Goal: Ask a question: Seek information or help from site administrators or community

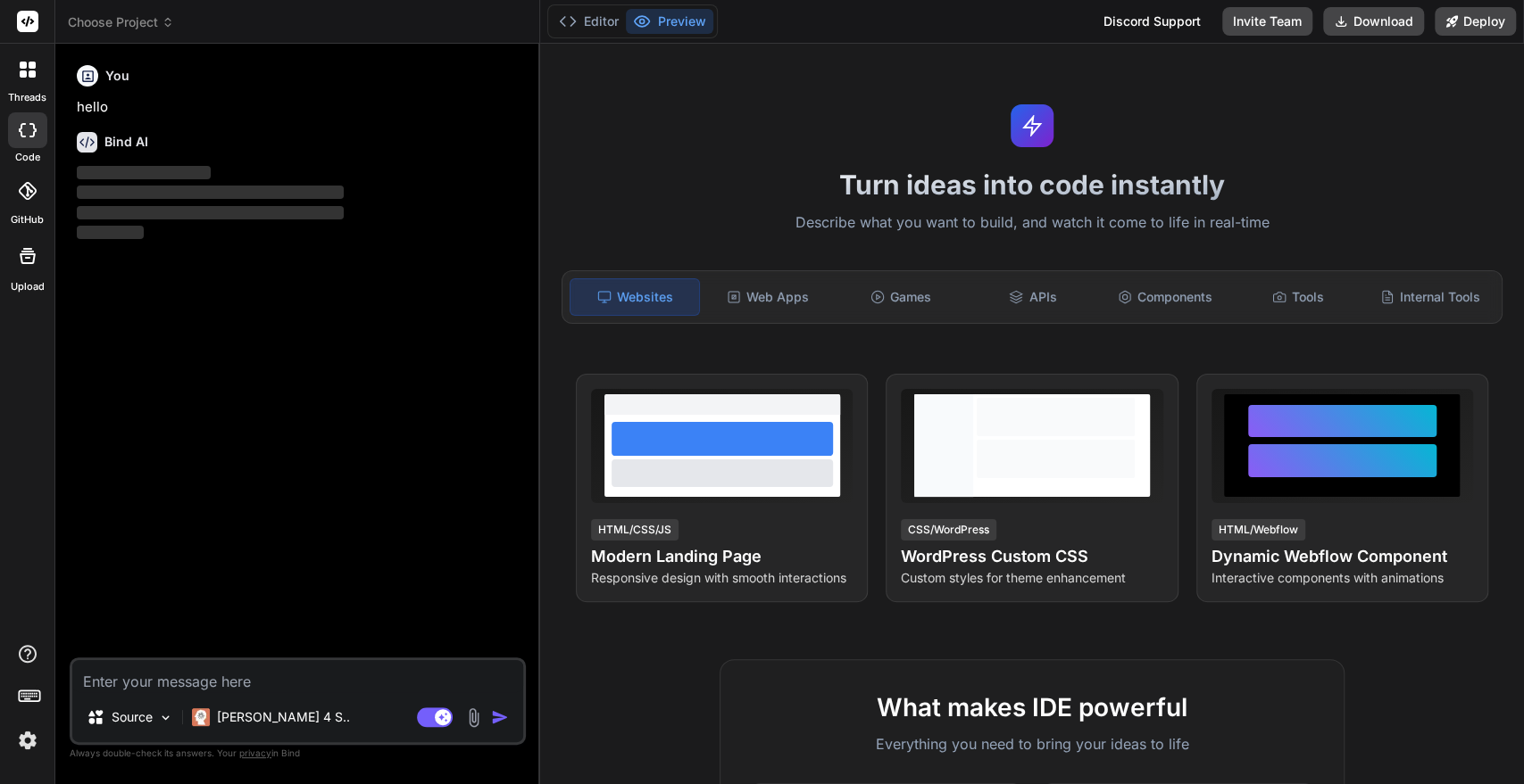
type textarea "x"
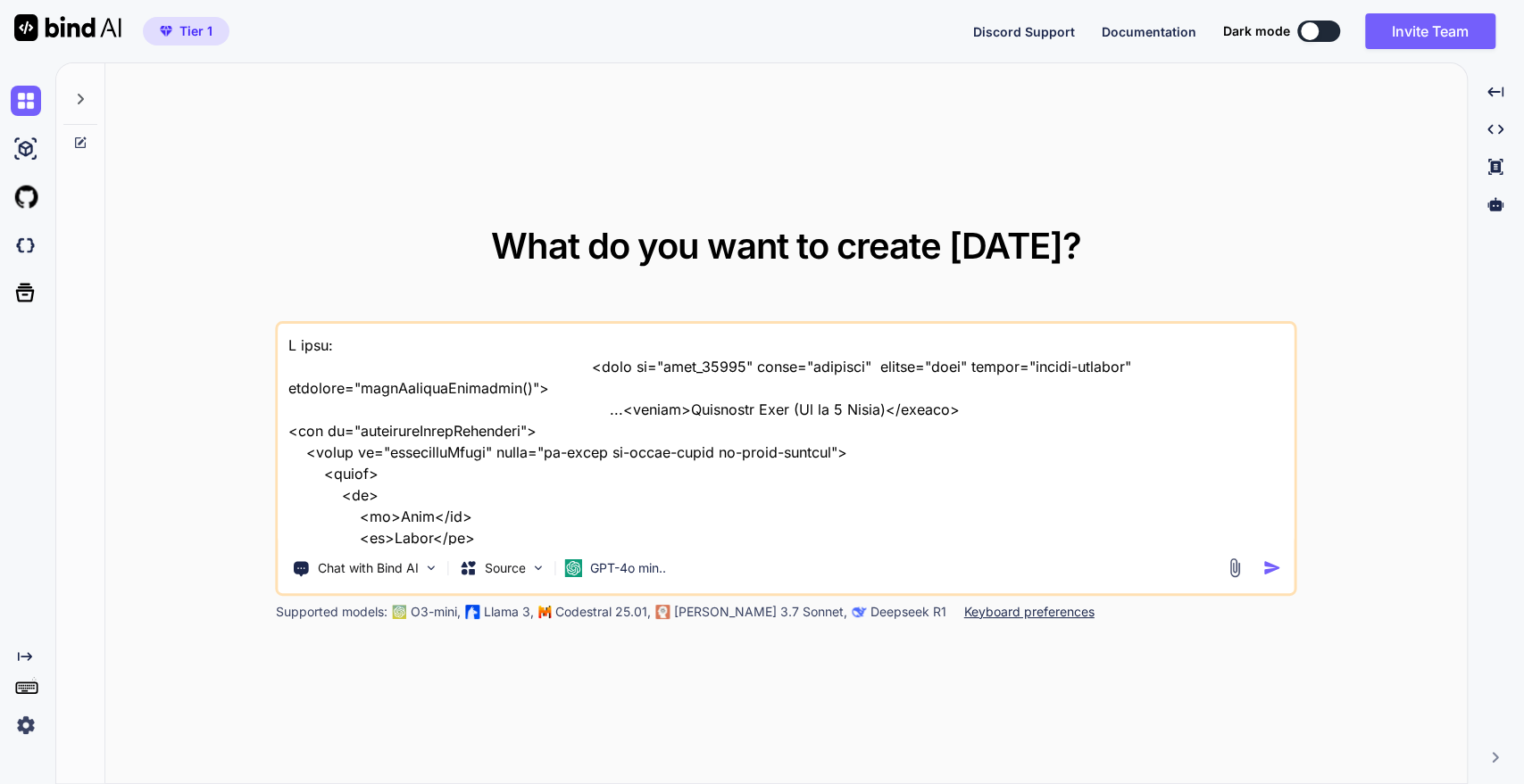
click at [404, 370] on textarea at bounding box center [785, 434] width 1015 height 222
type textarea "x"
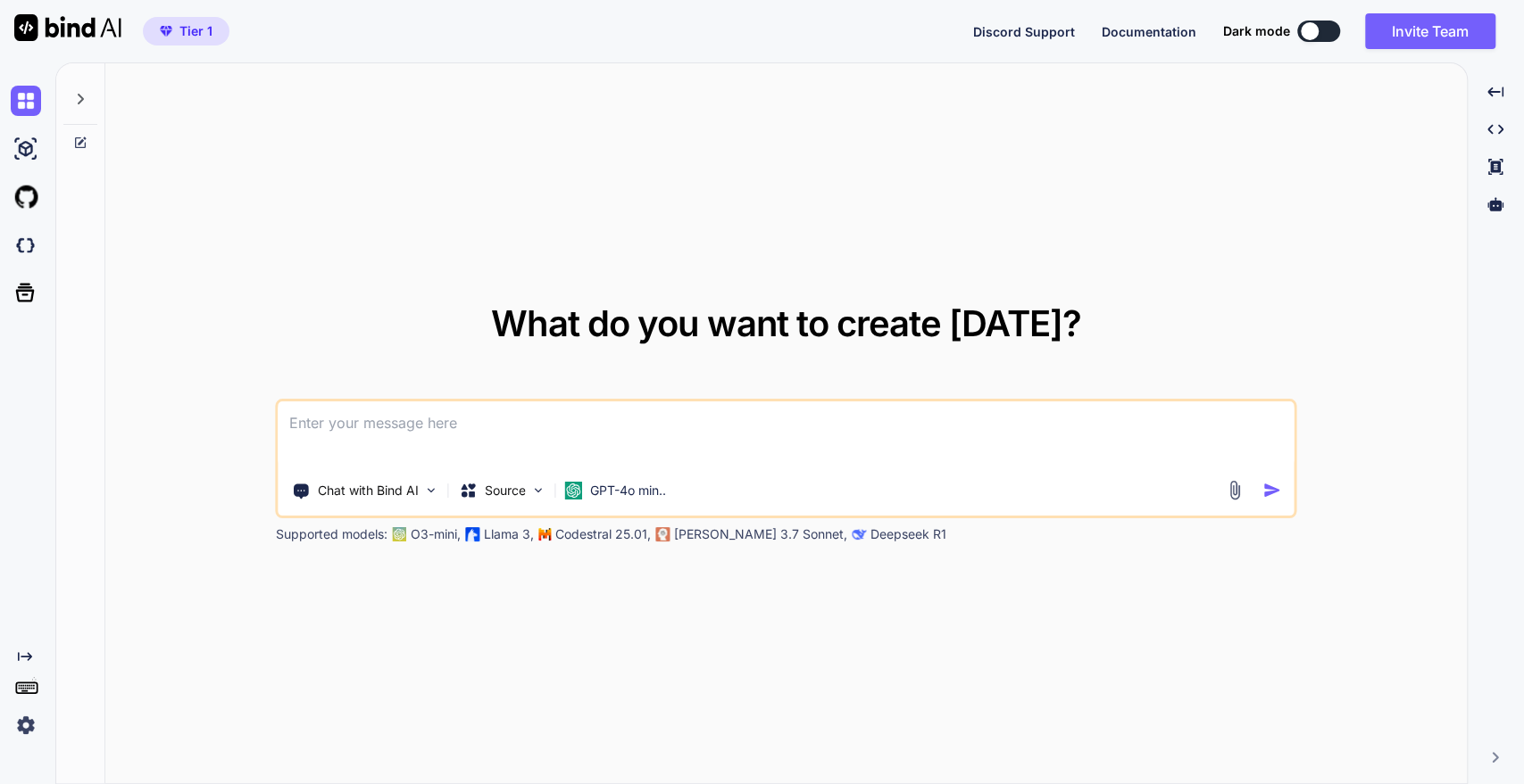
type textarea "c"
type textarea "x"
type textarea "cr"
type textarea "x"
type textarea "cre"
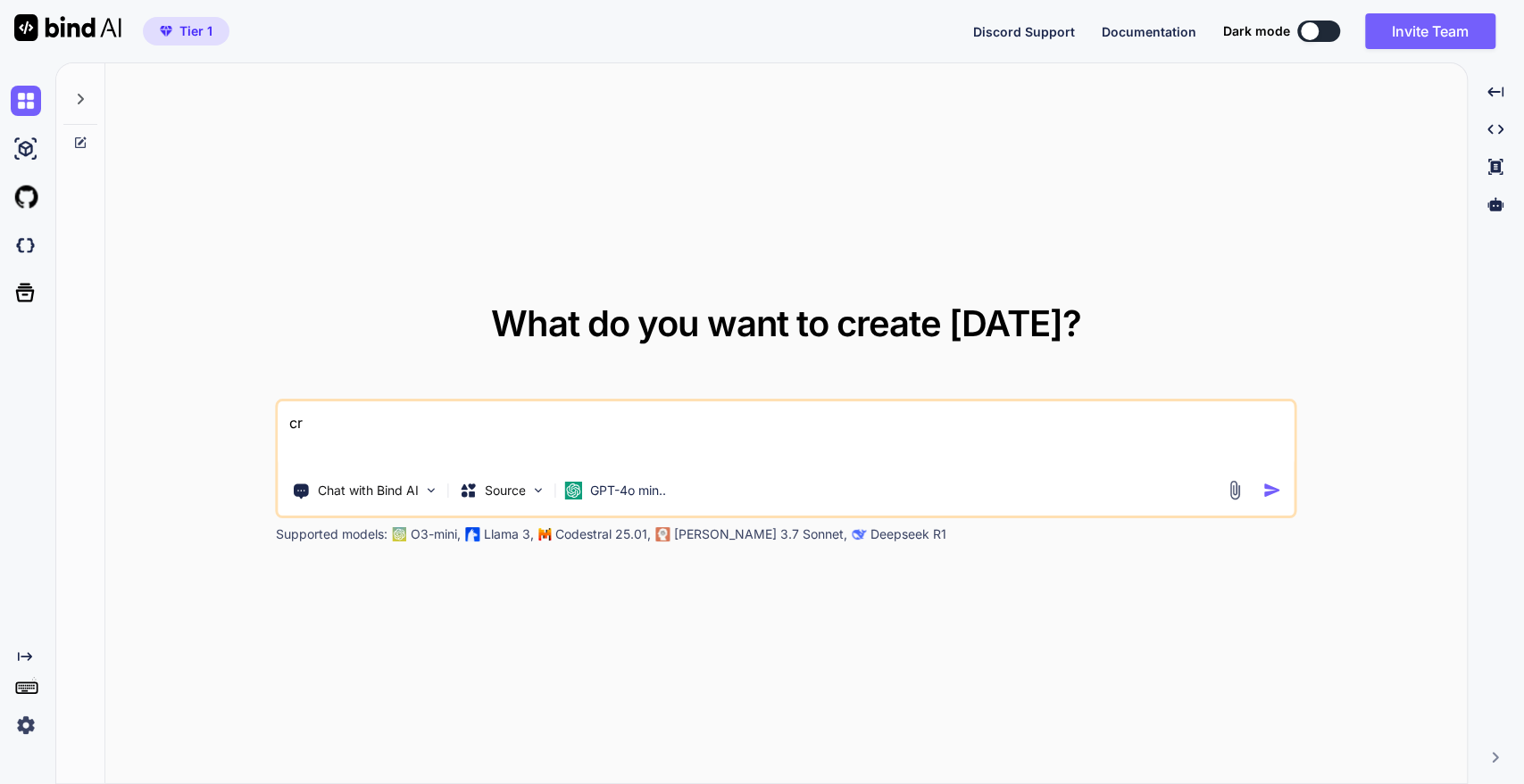
type textarea "x"
type textarea "crea"
type textarea "x"
type textarea "creat"
type textarea "x"
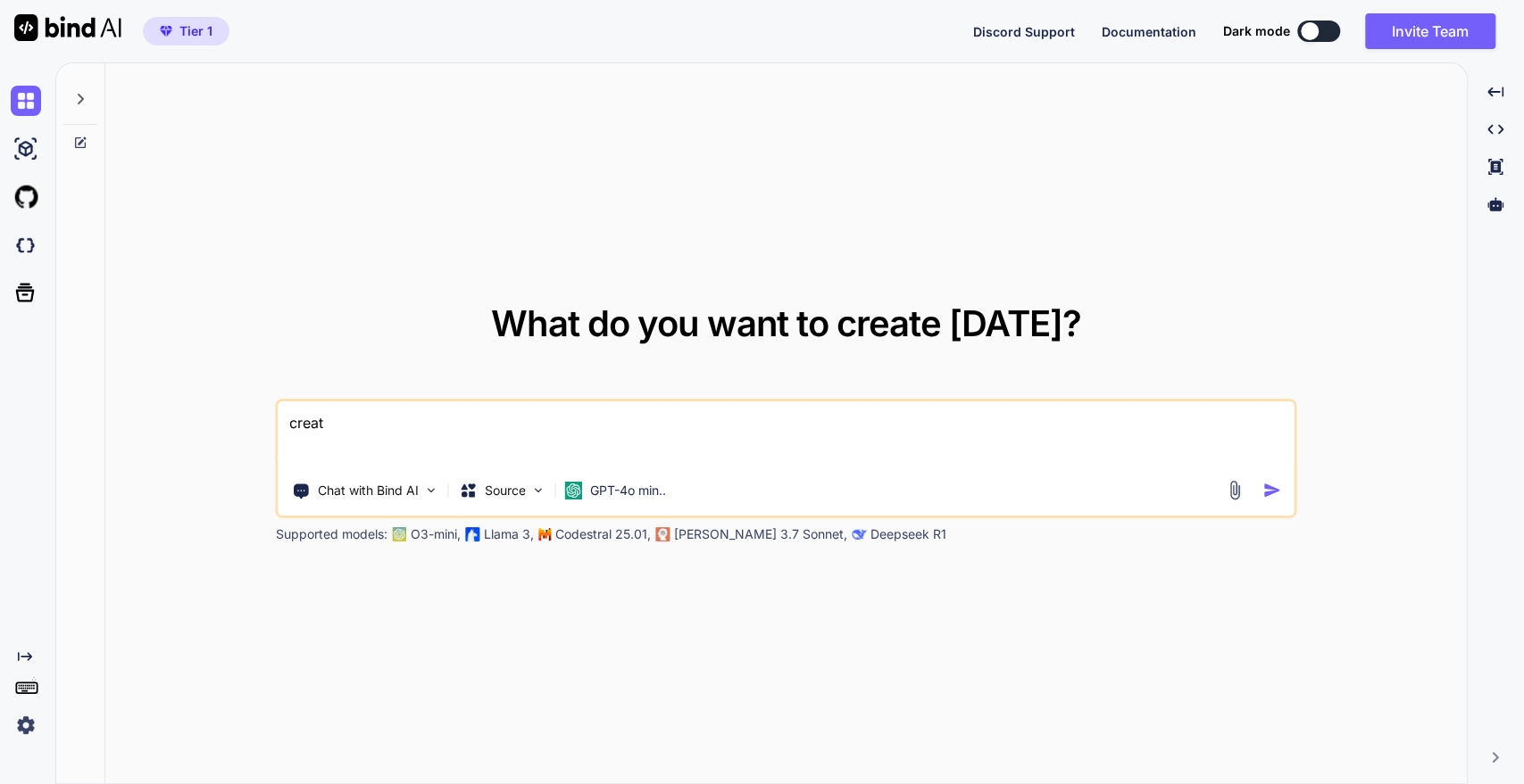
type textarea "create"
type textarea "x"
type textarea "create"
type textarea "x"
type textarea "create m"
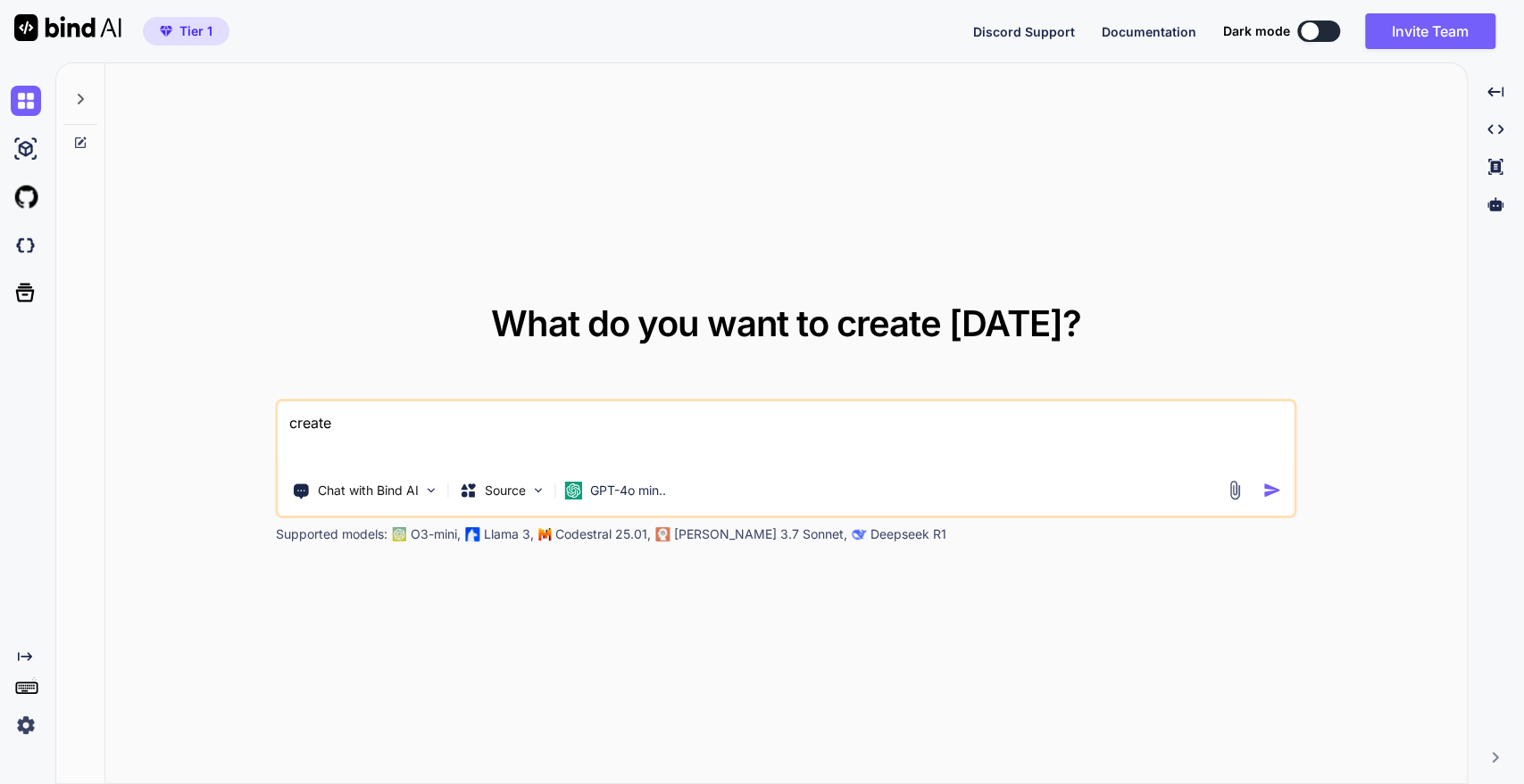
type textarea "x"
type textarea "create me"
type textarea "x"
type textarea "create me"
type textarea "x"
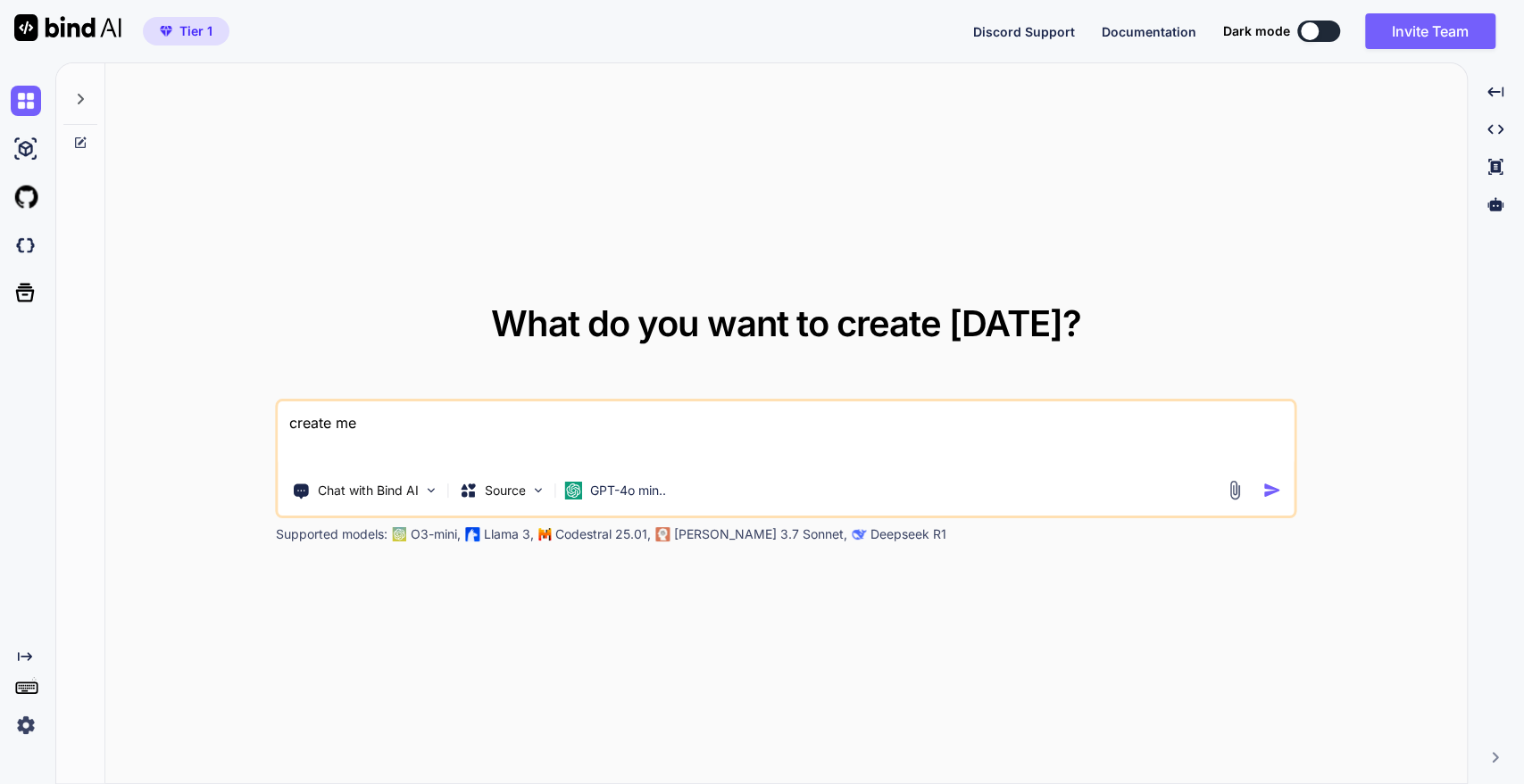
type textarea "create me s"
type textarea "x"
type textarea "create me si"
type textarea "x"
type textarea "create me sim"
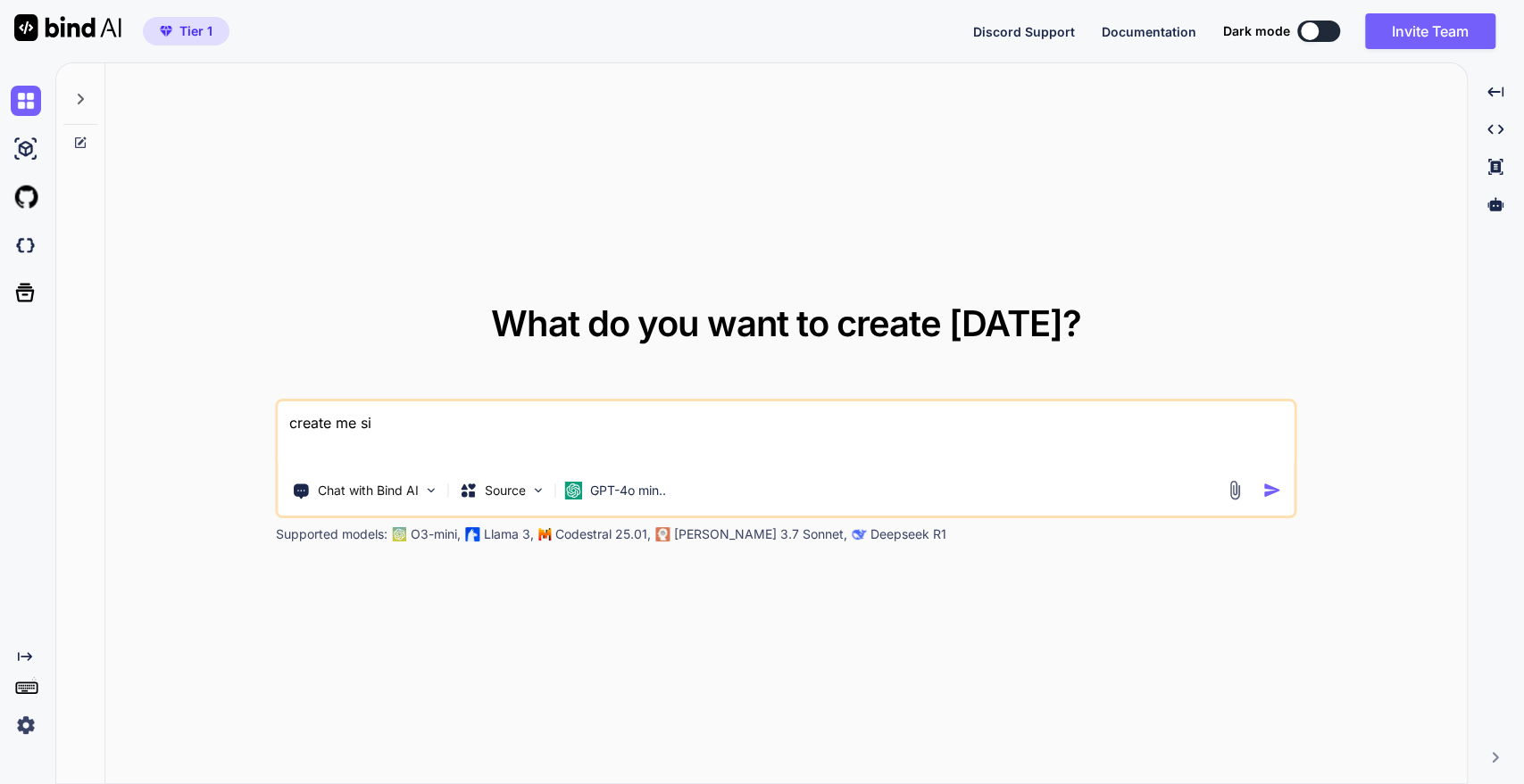
type textarea "x"
type textarea "create me simp"
type textarea "x"
type textarea "create me simpl"
type textarea "x"
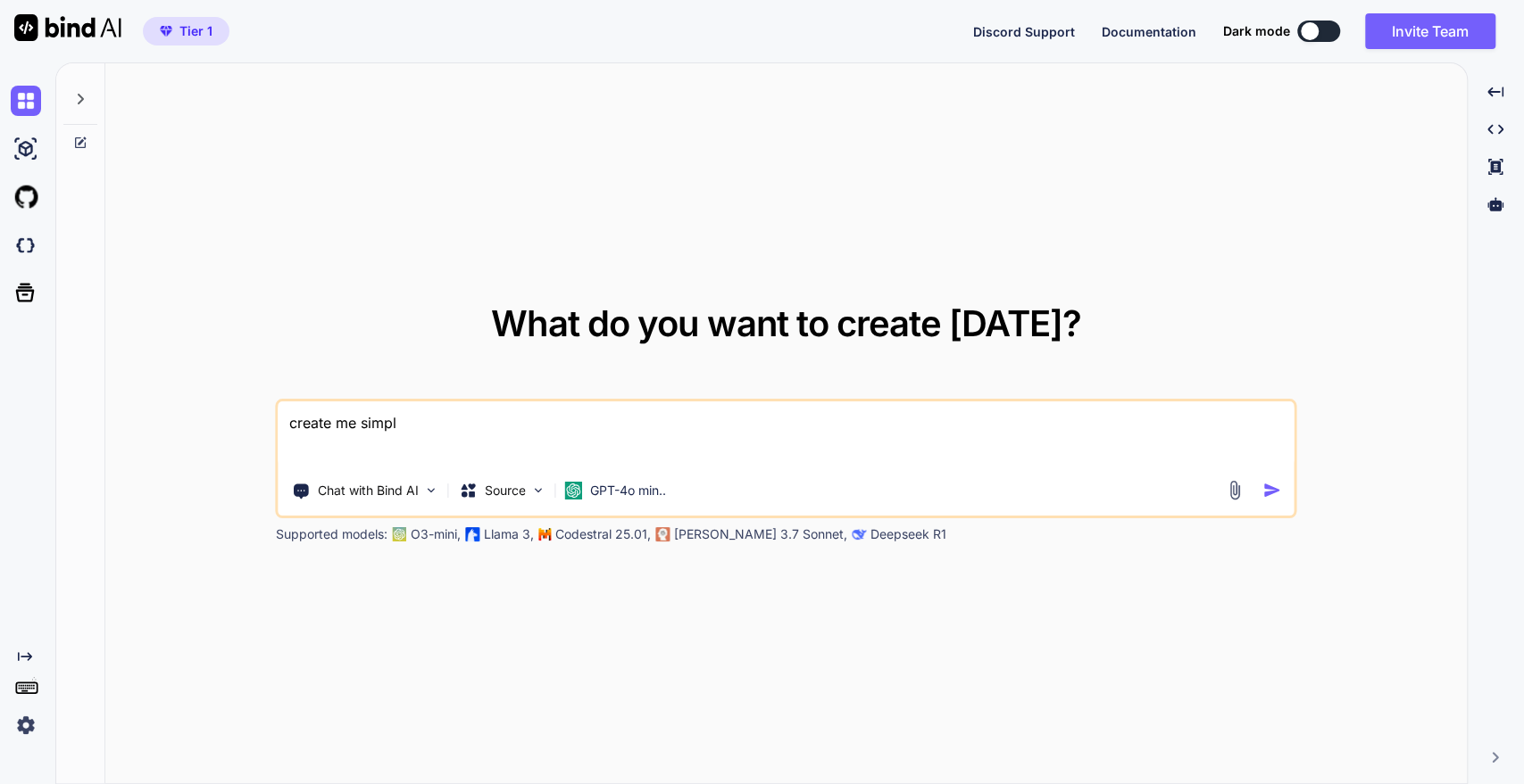
type textarea "create me simple"
type textarea "x"
type textarea "create me simple"
type textarea "x"
type textarea "create me simple p"
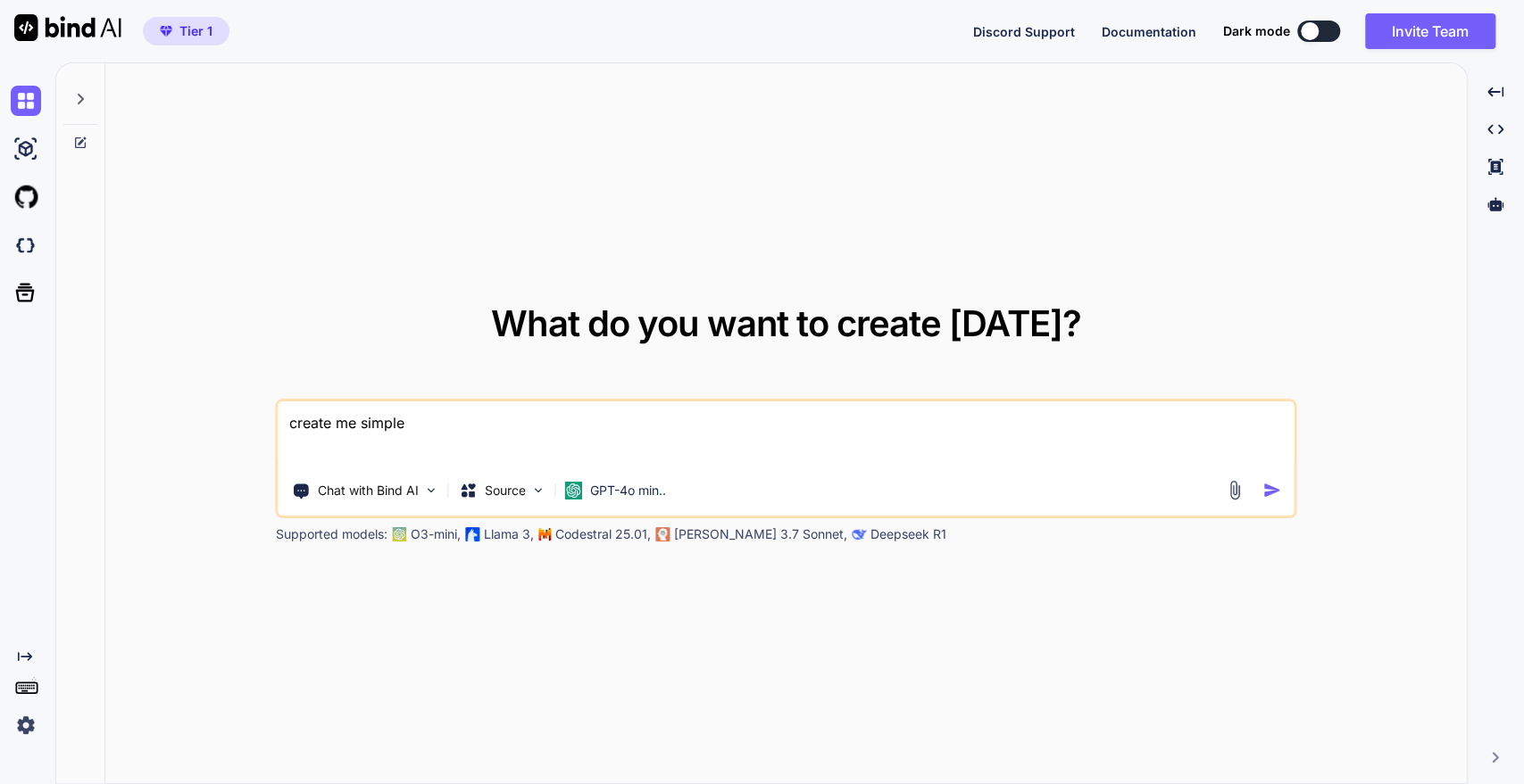
type textarea "x"
type textarea "create me simple ph"
type textarea "x"
type textarea "create me simple php"
type textarea "x"
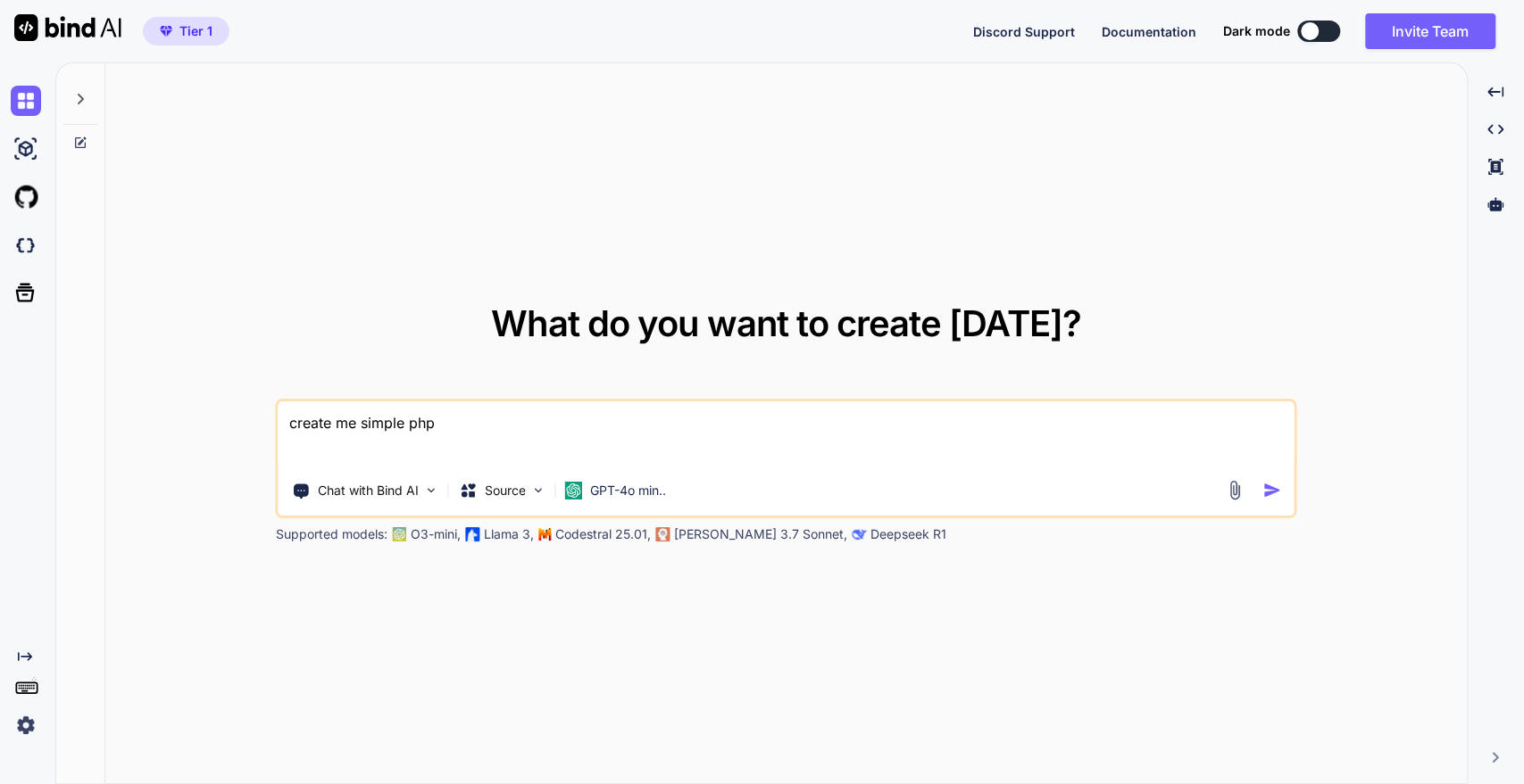
type textarea "create me simple php"
type textarea "x"
type textarea "create me simple php f"
type textarea "x"
type textarea "create me simple php fi"
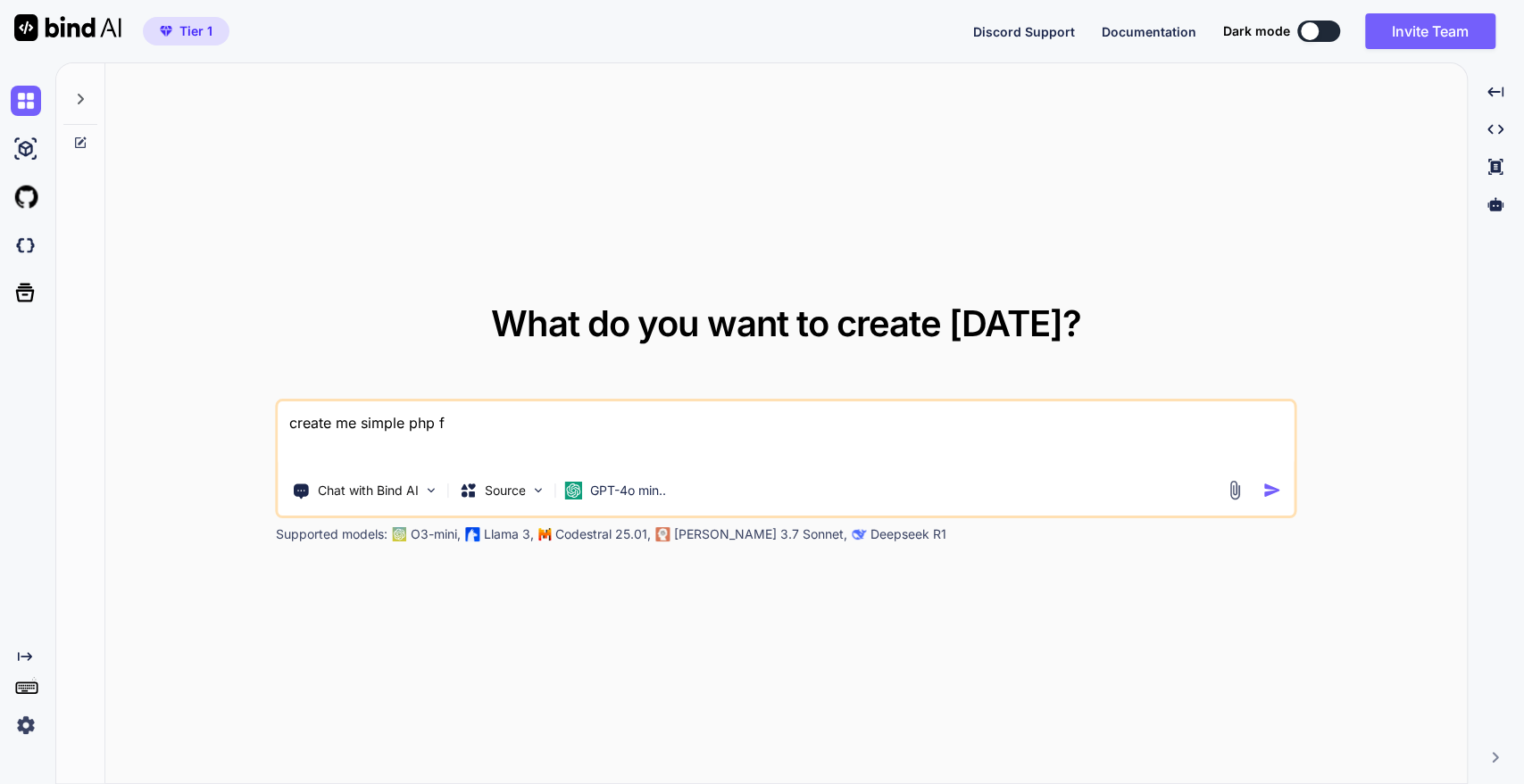
type textarea "x"
type textarea "create me simple php fil"
type textarea "x"
type textarea "create me simple php file"
type textarea "x"
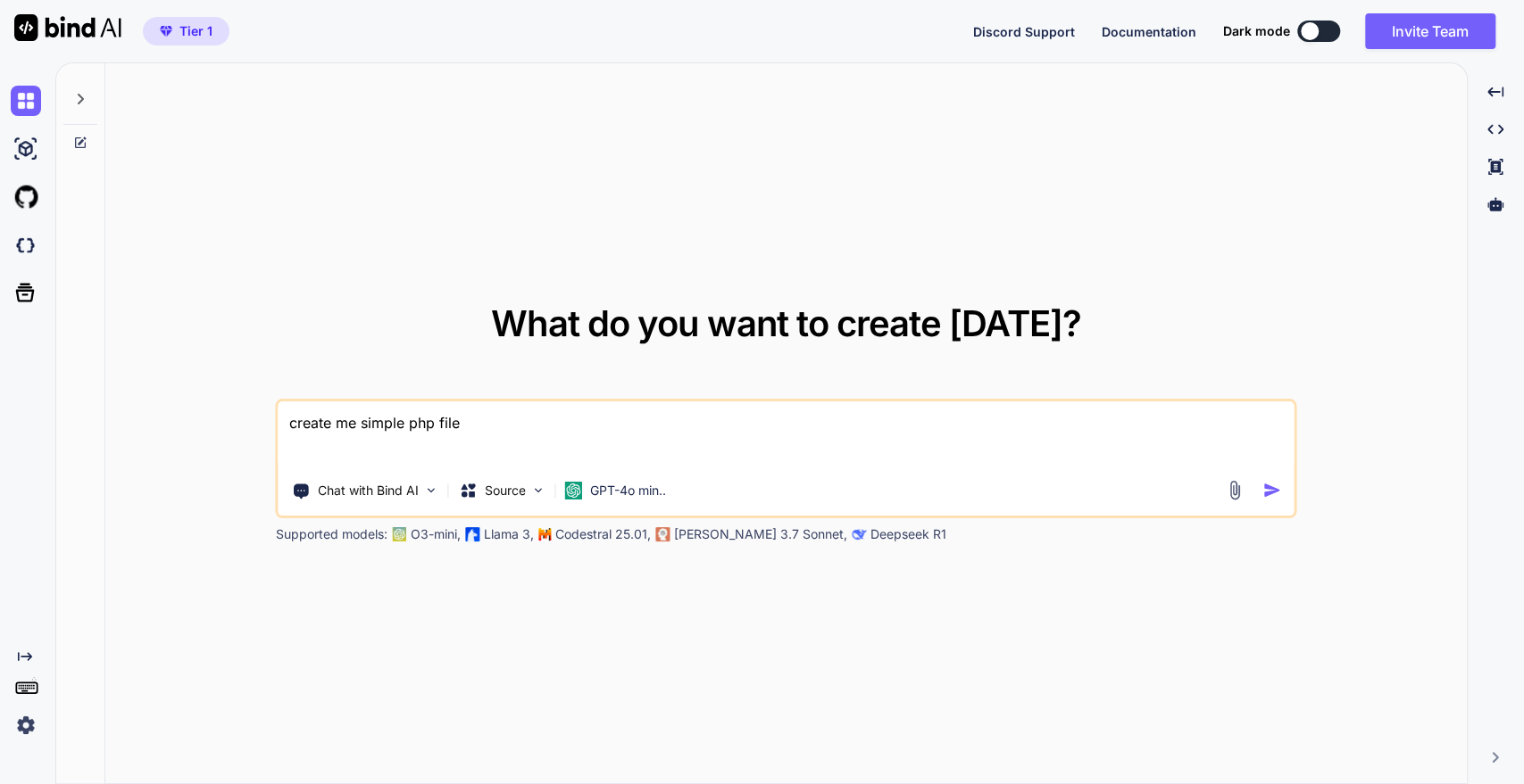
type textarea "create me simple php file"
type textarea "x"
type textarea "create me simple php file t"
type textarea "x"
type textarea "create me simple php file to"
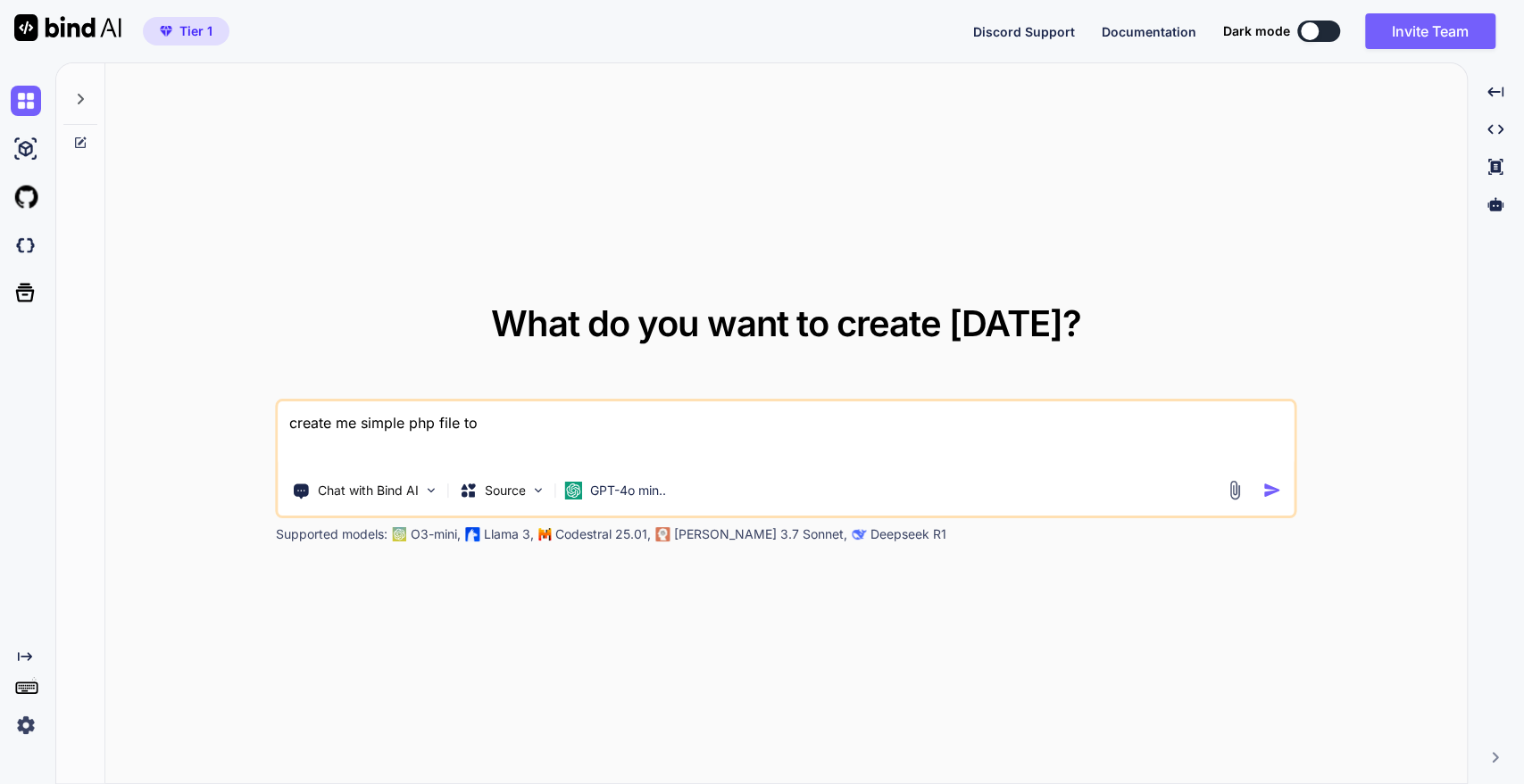
type textarea "x"
type textarea "create me simple php file to"
type textarea "x"
type textarea "create me simple php file to c"
type textarea "x"
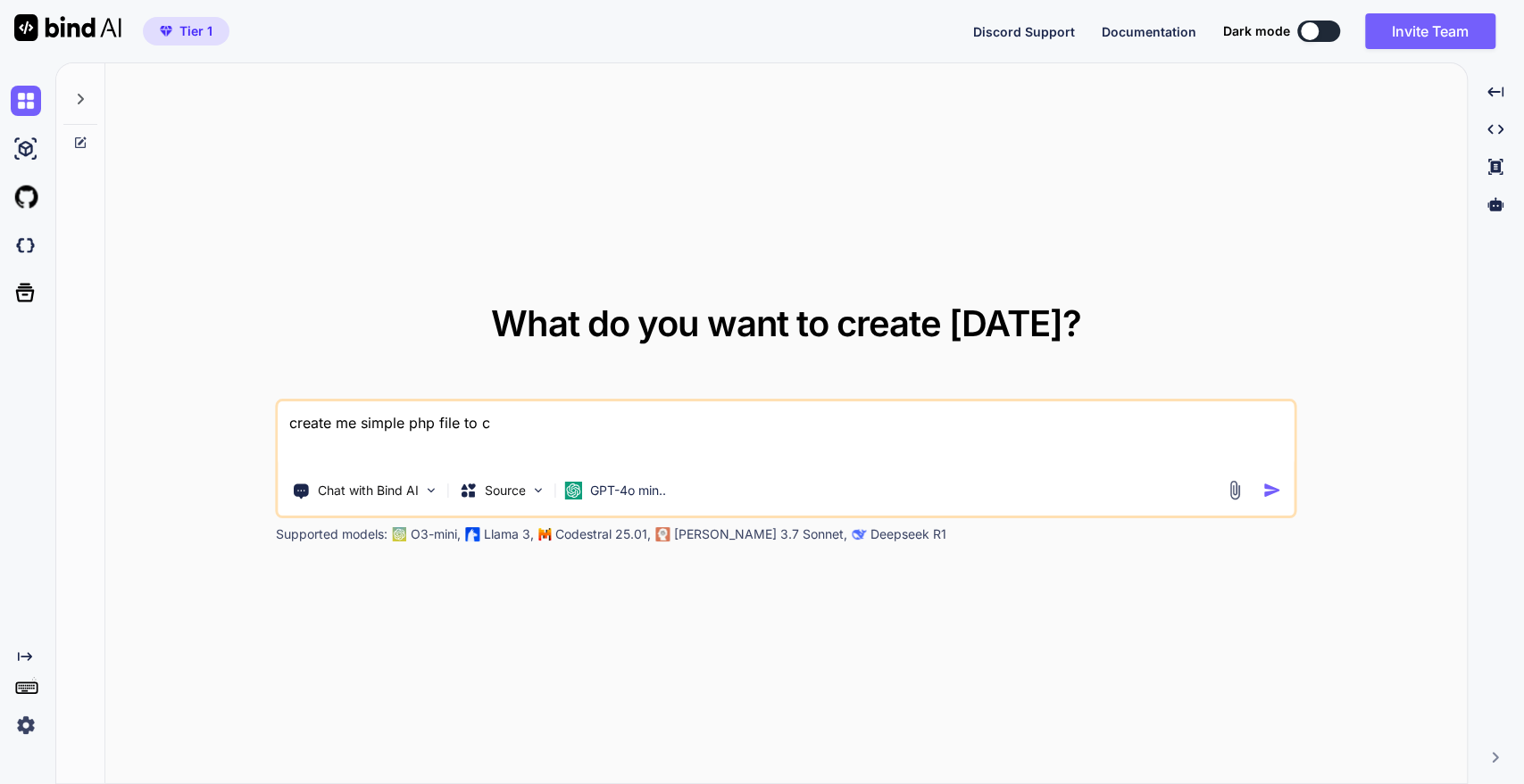
type textarea "create me simple php file to ch"
type textarea "x"
type textarea "create me simple php file to cha"
type textarea "x"
type textarea "create me simple php file to chat"
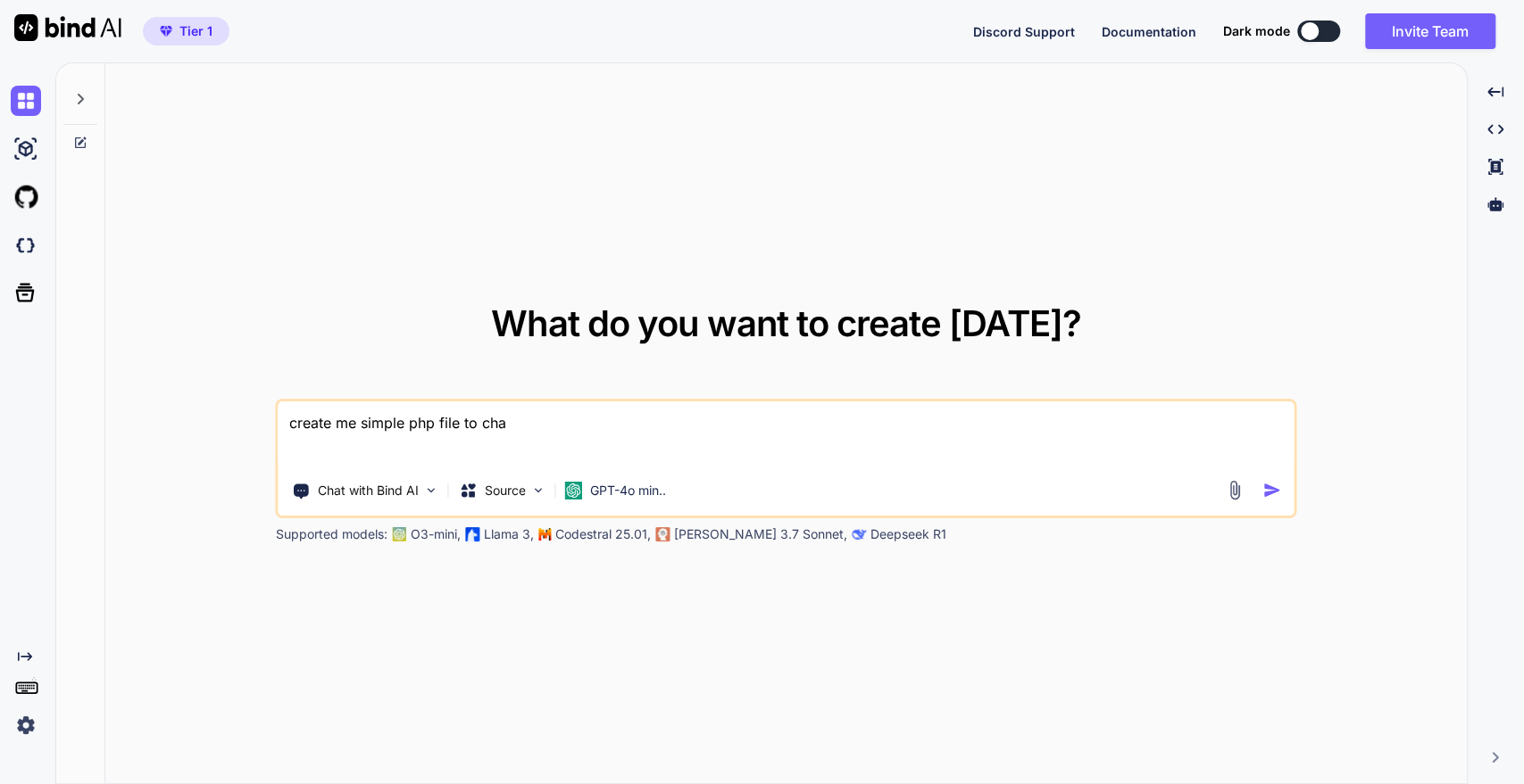
type textarea "x"
type textarea "create me simple php file to chat"
type textarea "x"
type textarea "create me simple php file to chat w"
type textarea "x"
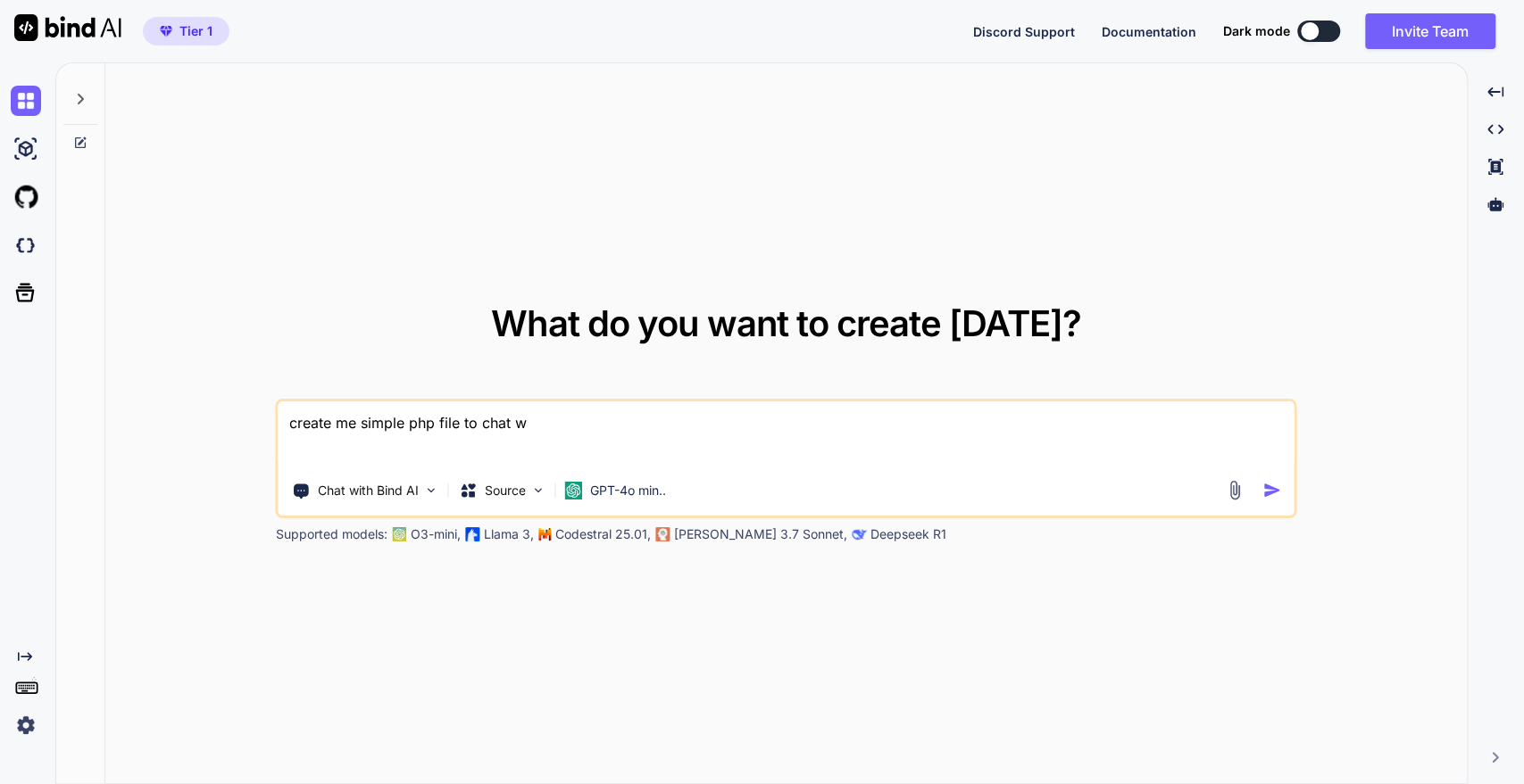
type textarea "create me simple php file to chat wi"
type textarea "x"
type textarea "create me simple php file to chat wit"
type textarea "x"
type textarea "create me simple php file to chat with"
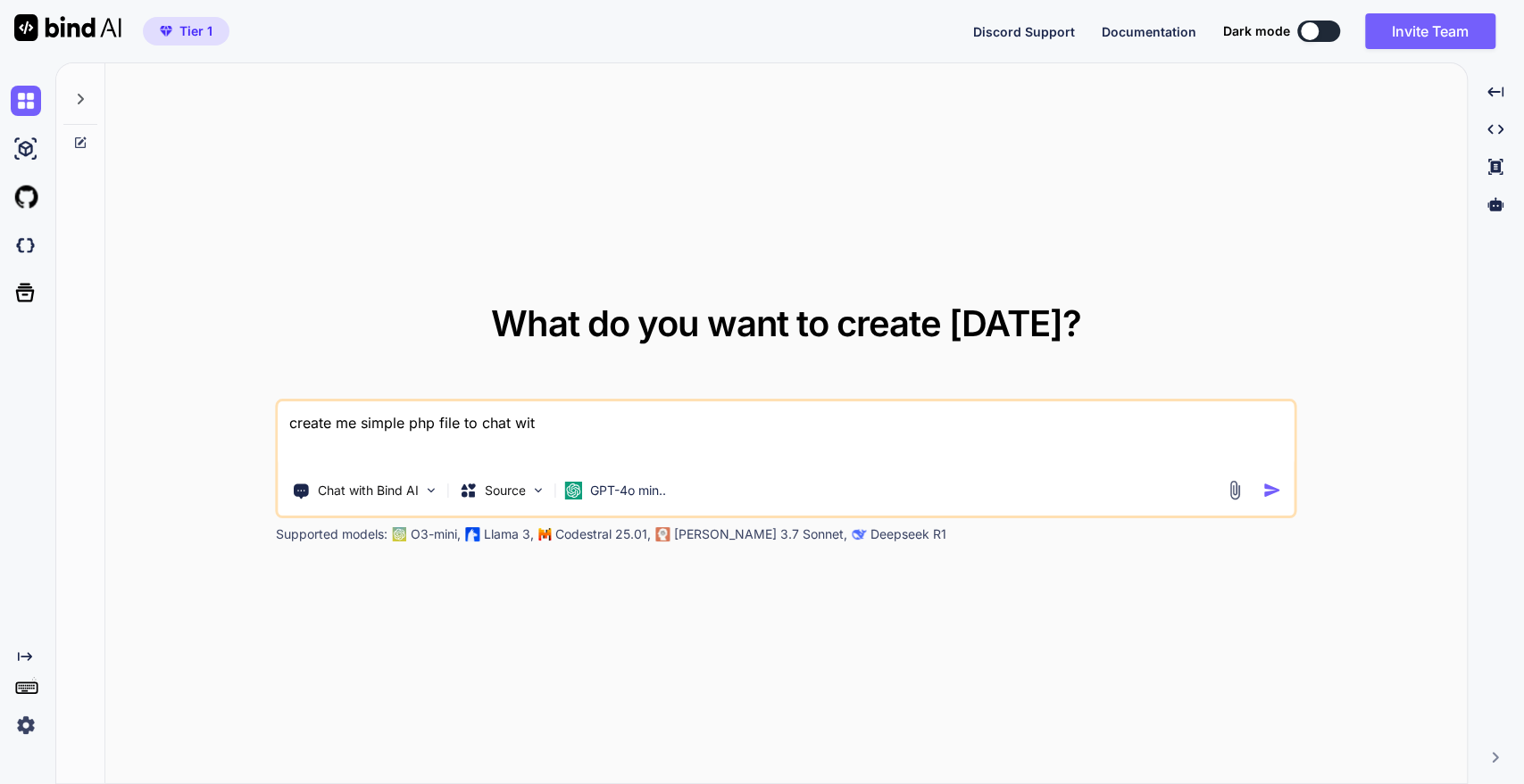
type textarea "x"
type textarea "create me simple php file to chat with"
type textarea "x"
type textarea "create me simple php file to chat with"
type textarea "x"
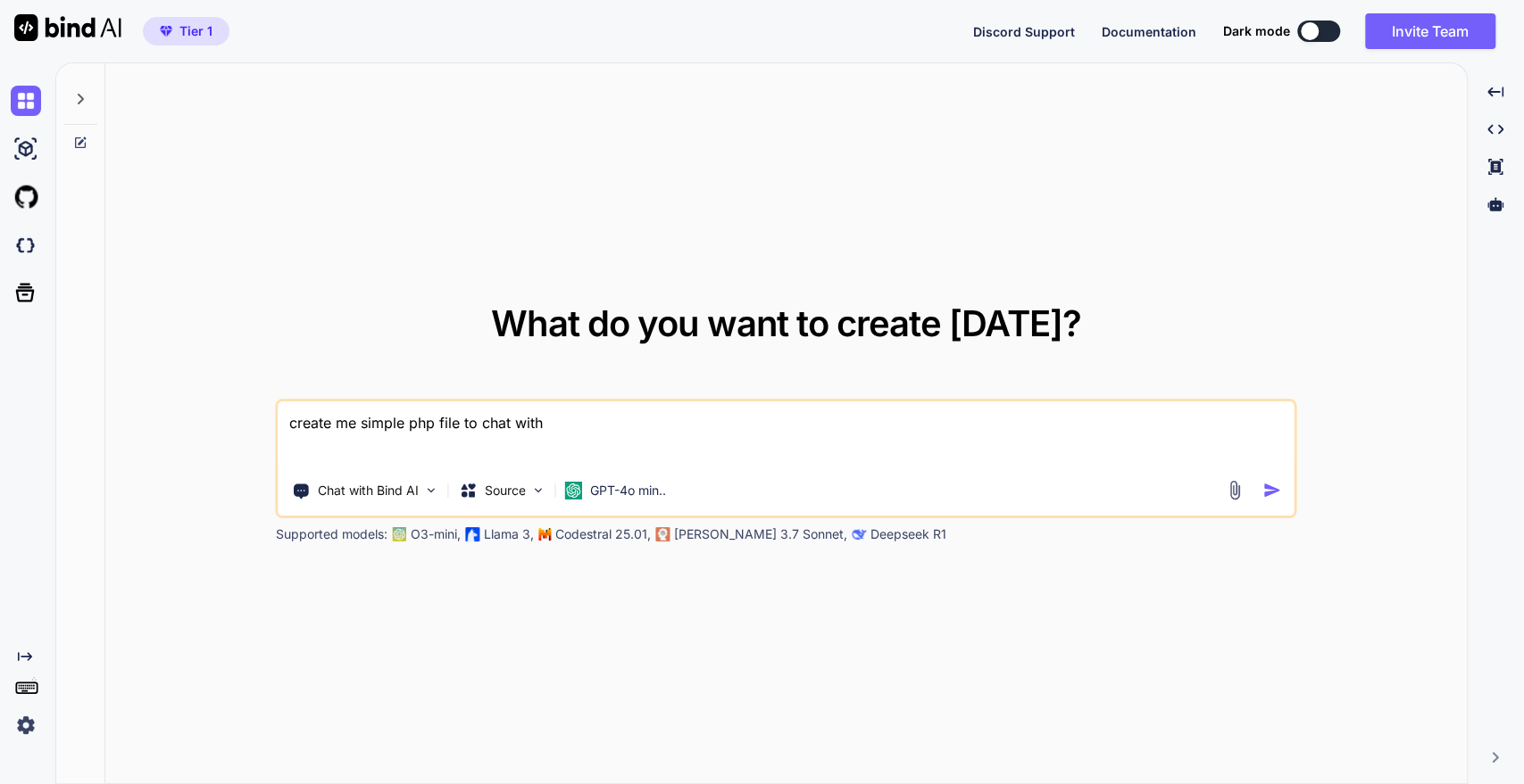
type textarea "create me simple php file to chat wit"
type textarea "x"
type textarea "create me simple php file to chat wi"
type textarea "x"
type textarea "create me simple php file to chat w"
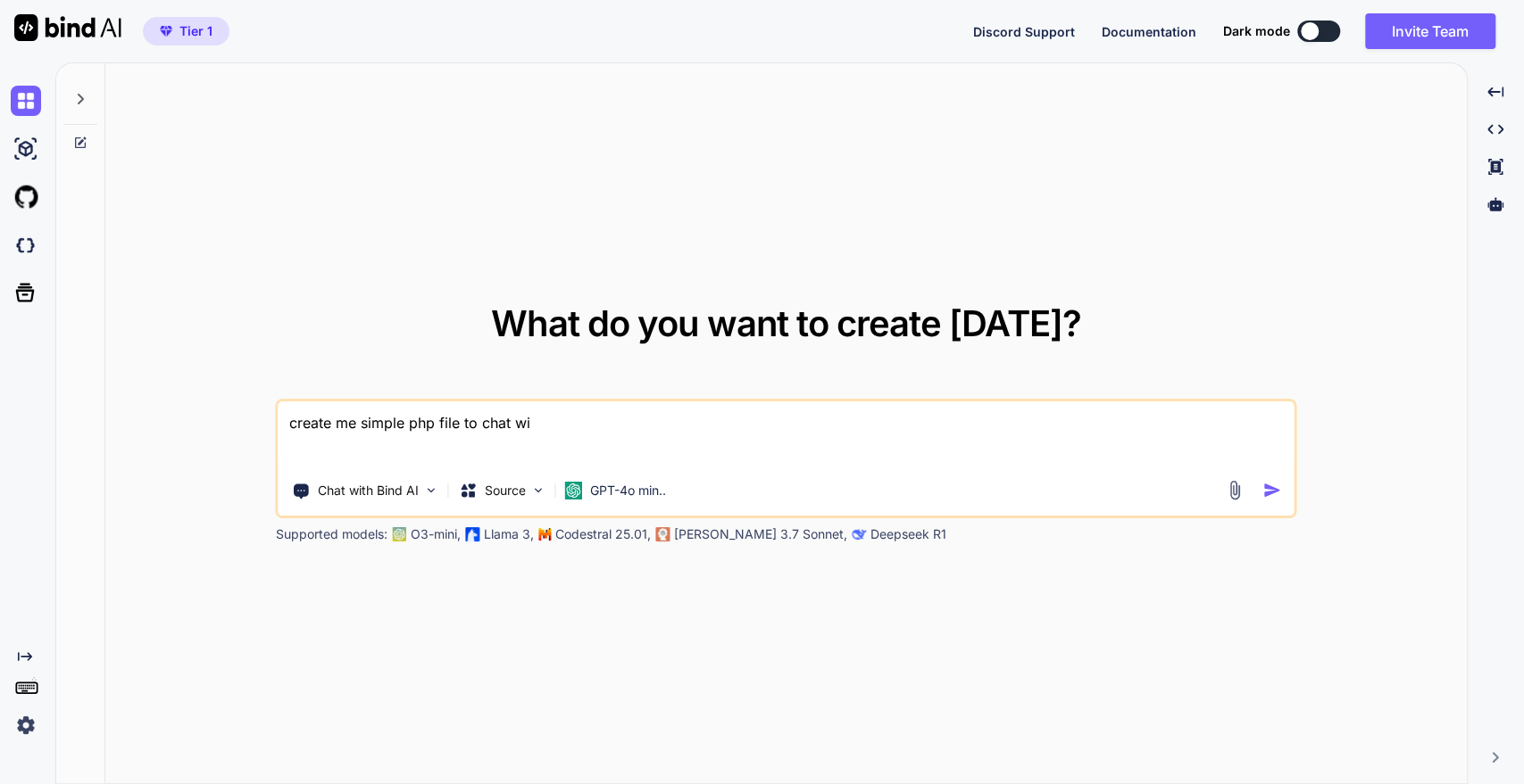
type textarea "x"
type textarea "create me simple php file to chat"
type textarea "x"
type textarea "create me simple php file to chat -"
type textarea "x"
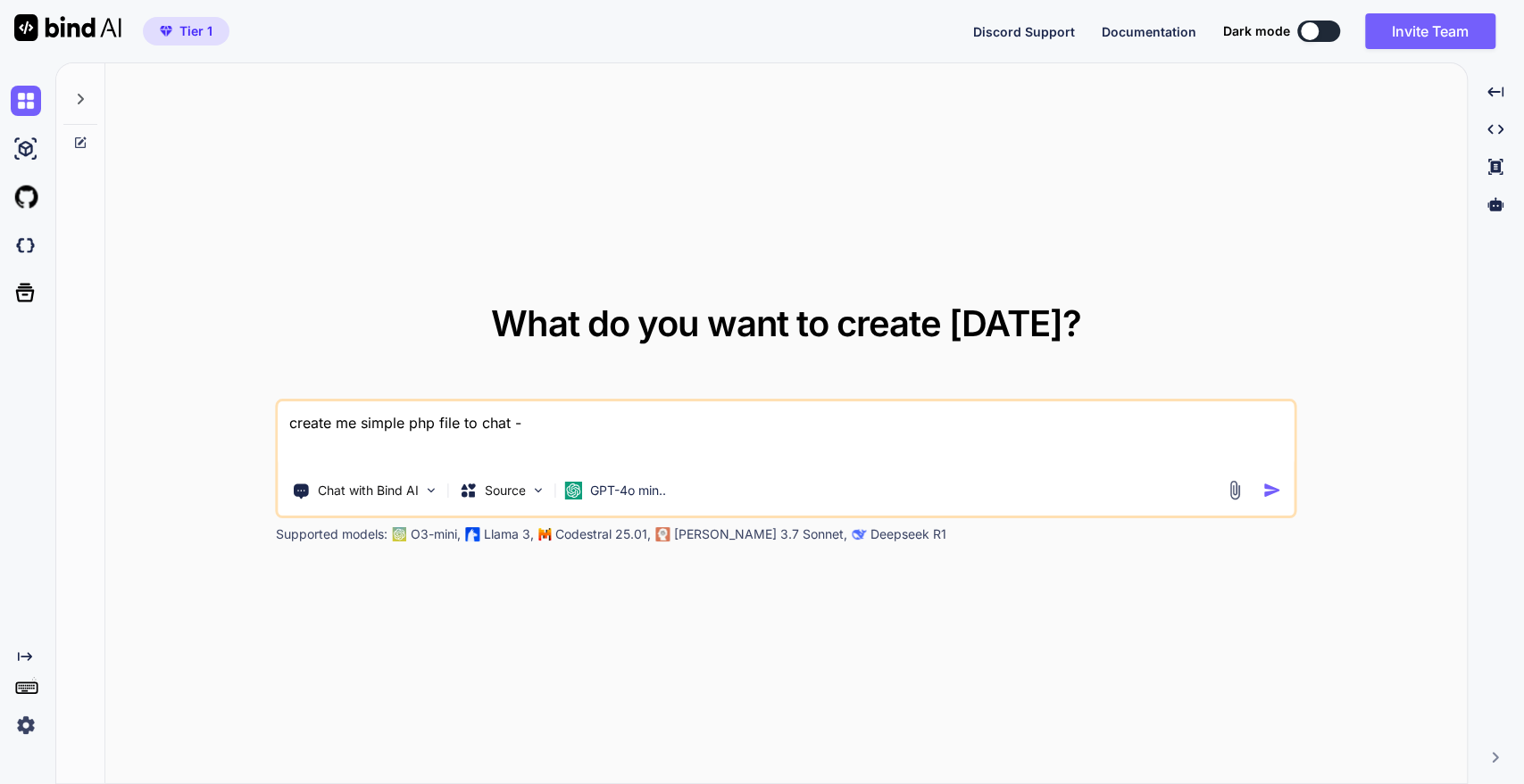
type textarea "create me simple php file to chat ->"
type textarea "x"
type textarea "create me simple php file to chat ->"
type textarea "x"
type textarea "create me simple php file to chat -> l"
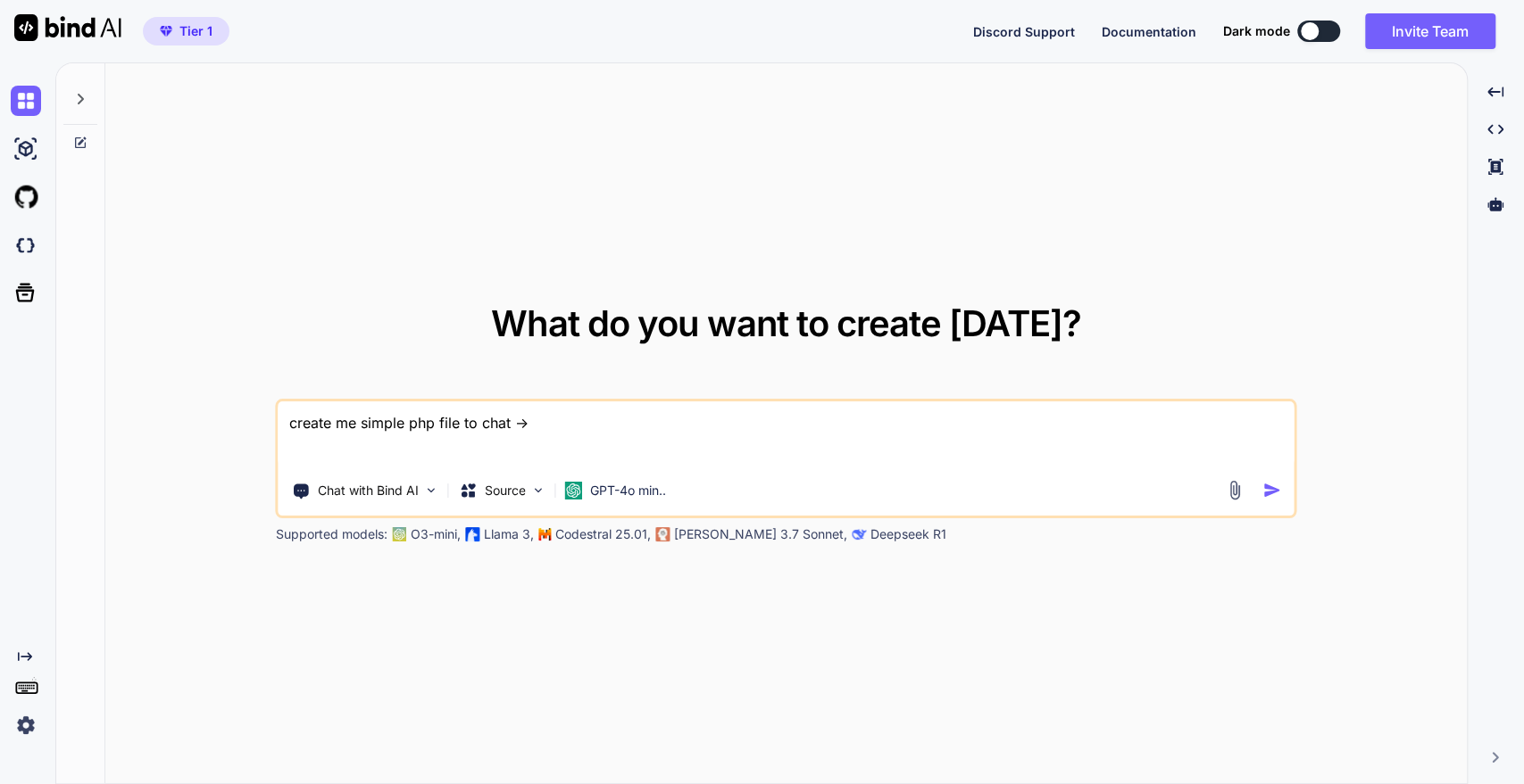
type textarea "x"
type textarea "create me simple php file to chat -> li"
type textarea "x"
type textarea "create me simple php file to chat -> lin"
type textarea "x"
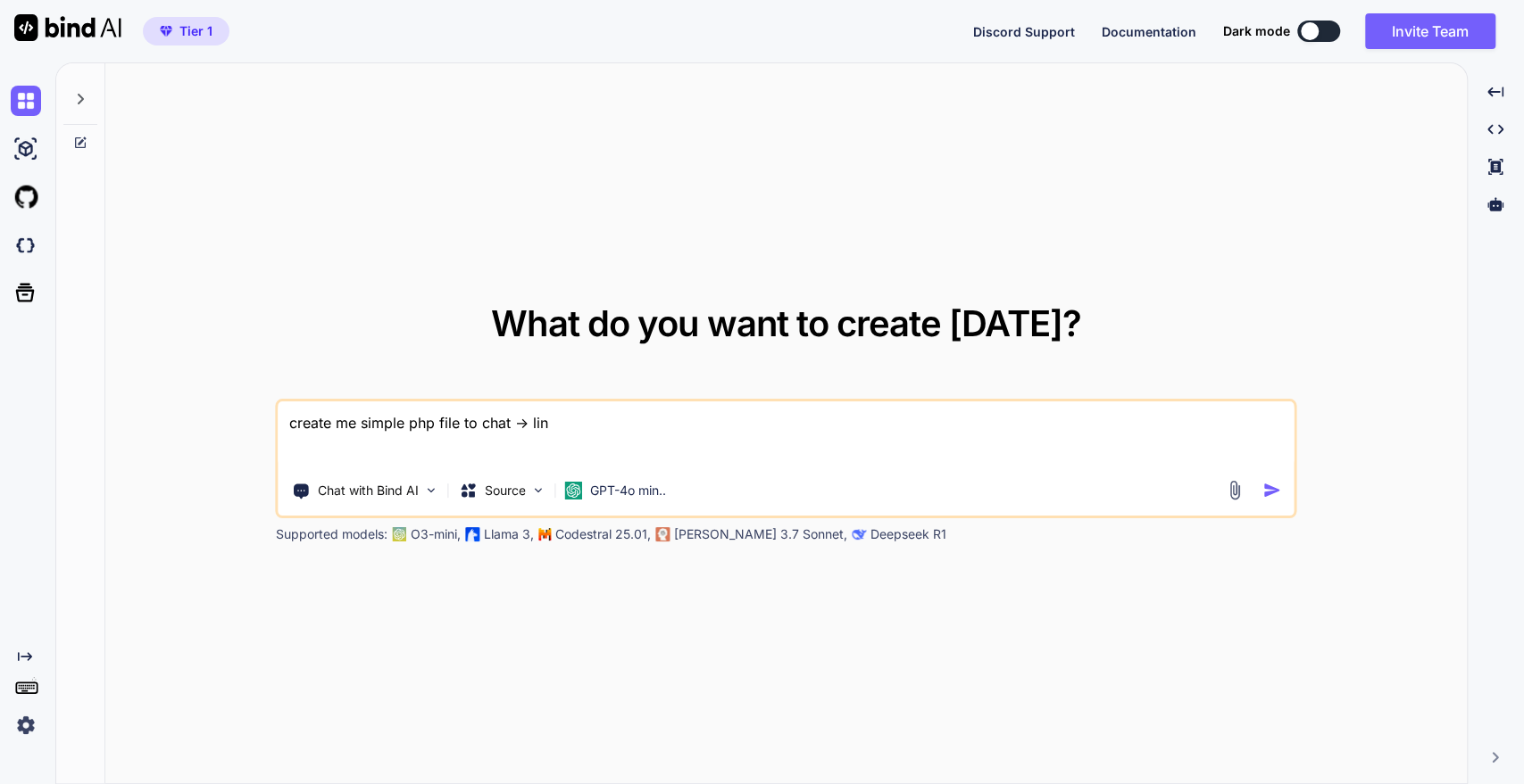
type textarea "create me simple php file to chat -> linu"
type textarea "x"
type textarea "create me simple php file to chat -> linux"
type textarea "x"
type textarea "create me simple php file to chat -> linux"
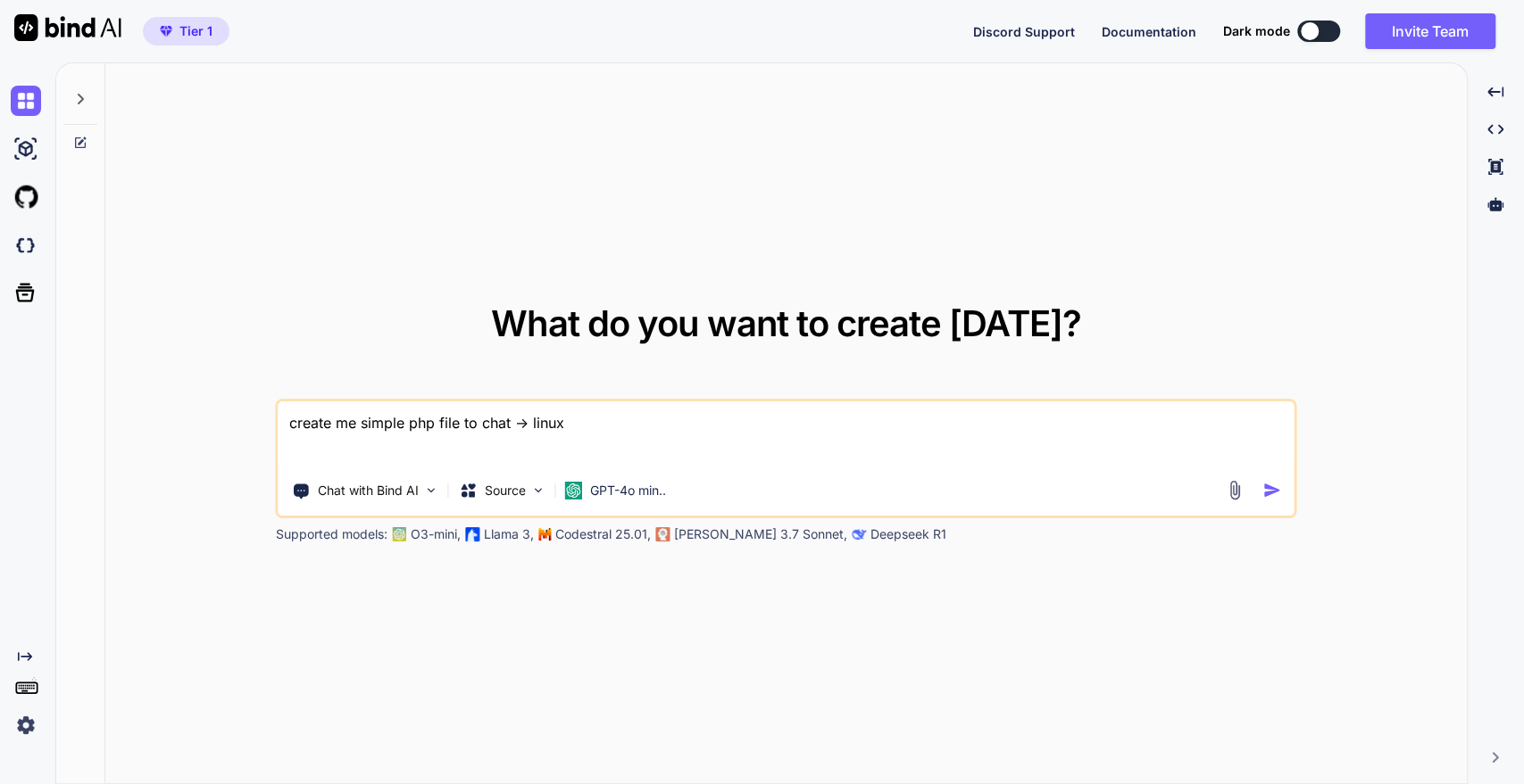
type textarea "x"
type textarea "create me simple php file to chat -> linux -"
type textarea "x"
type textarea "create me simple php file to chat -> linux -"
type textarea "x"
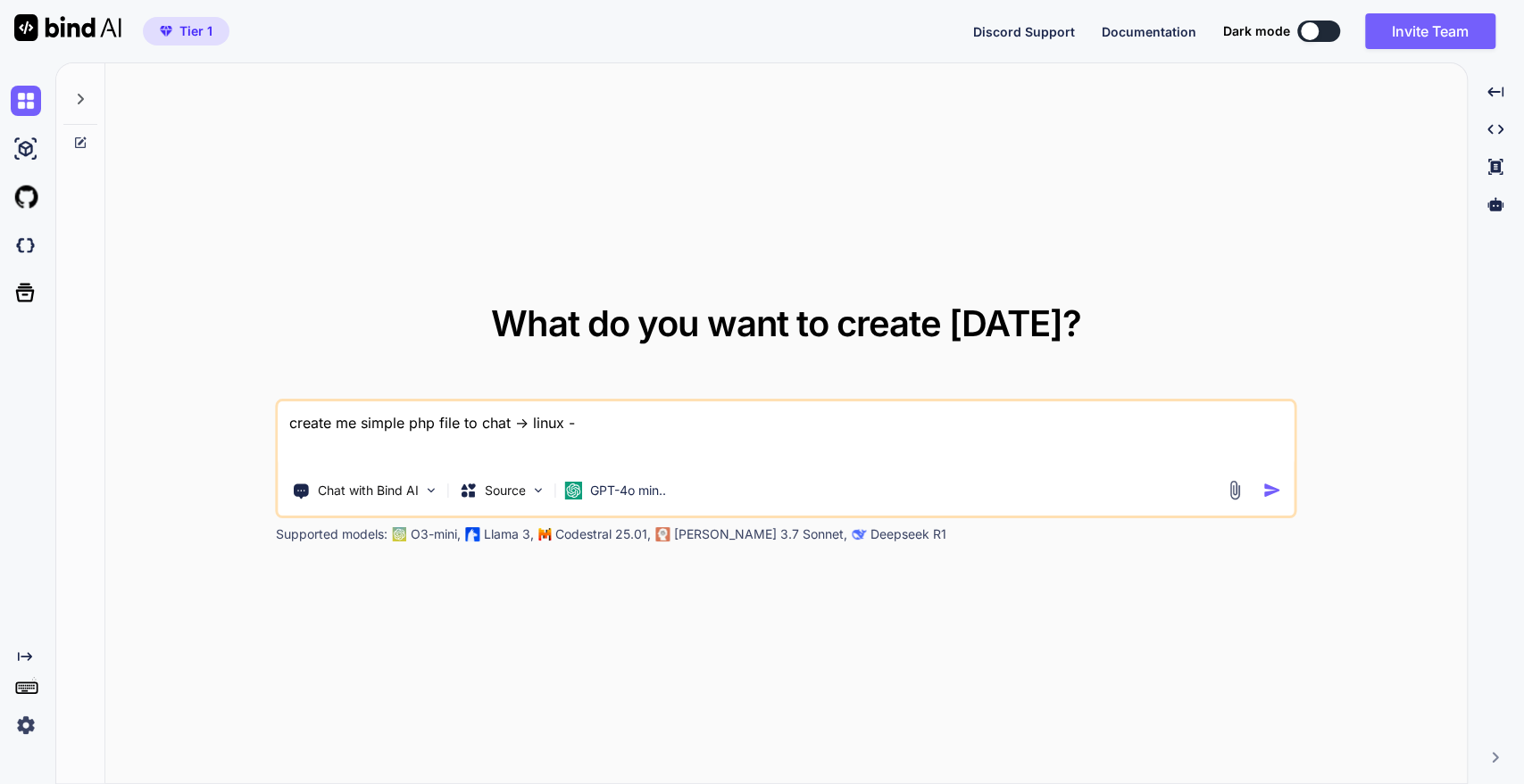
type textarea "create me simple php file to chat -> linux - o"
type textarea "x"
type textarea "create me simple php file to chat -> linux - ol"
type textarea "x"
type textarea "create me simple php file to chat -> linux - oll"
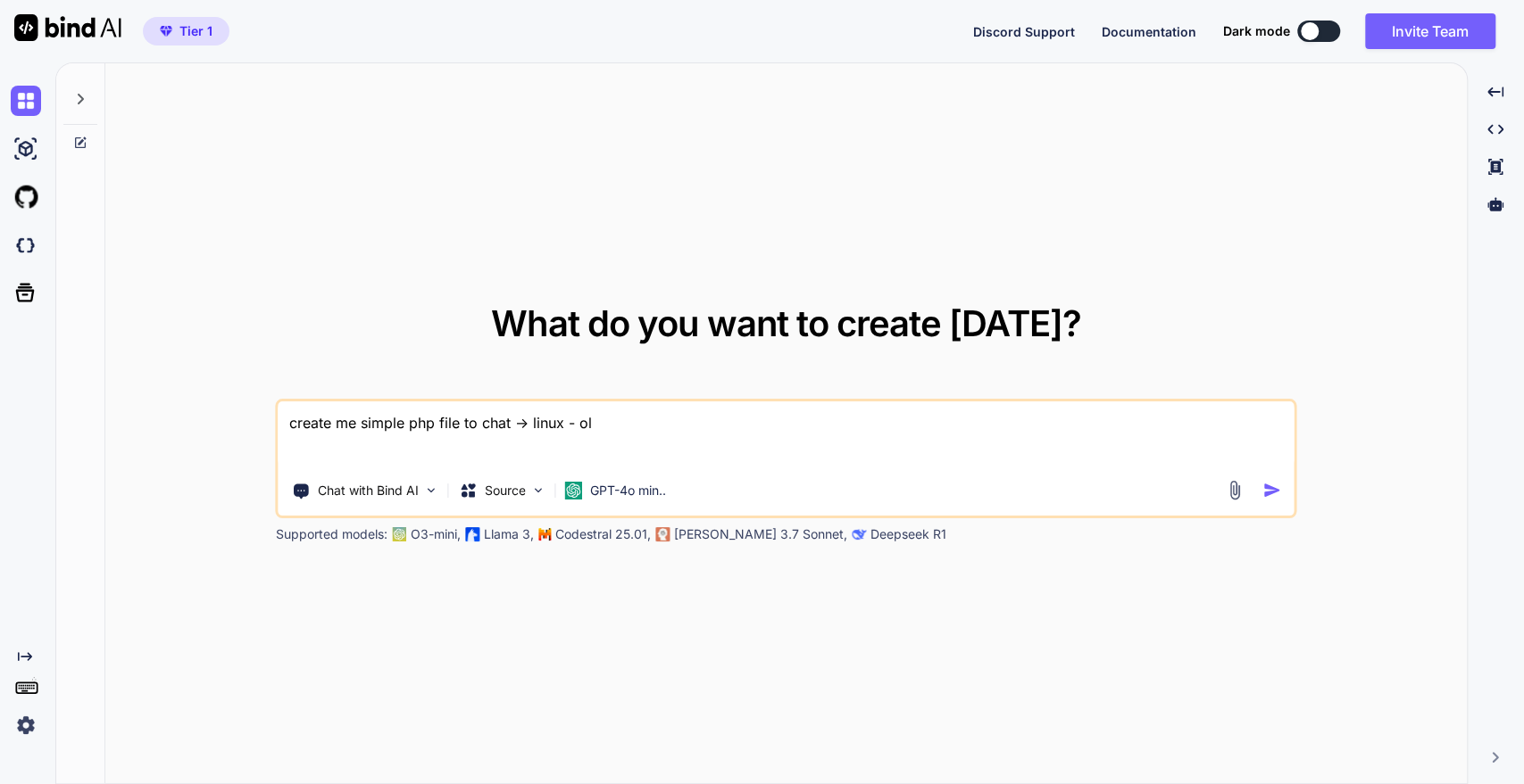
type textarea "x"
type textarea "create me simple php file to chat -> linux - olla"
type textarea "x"
type textarea "create me simple php file to chat -> linux - ollam"
type textarea "x"
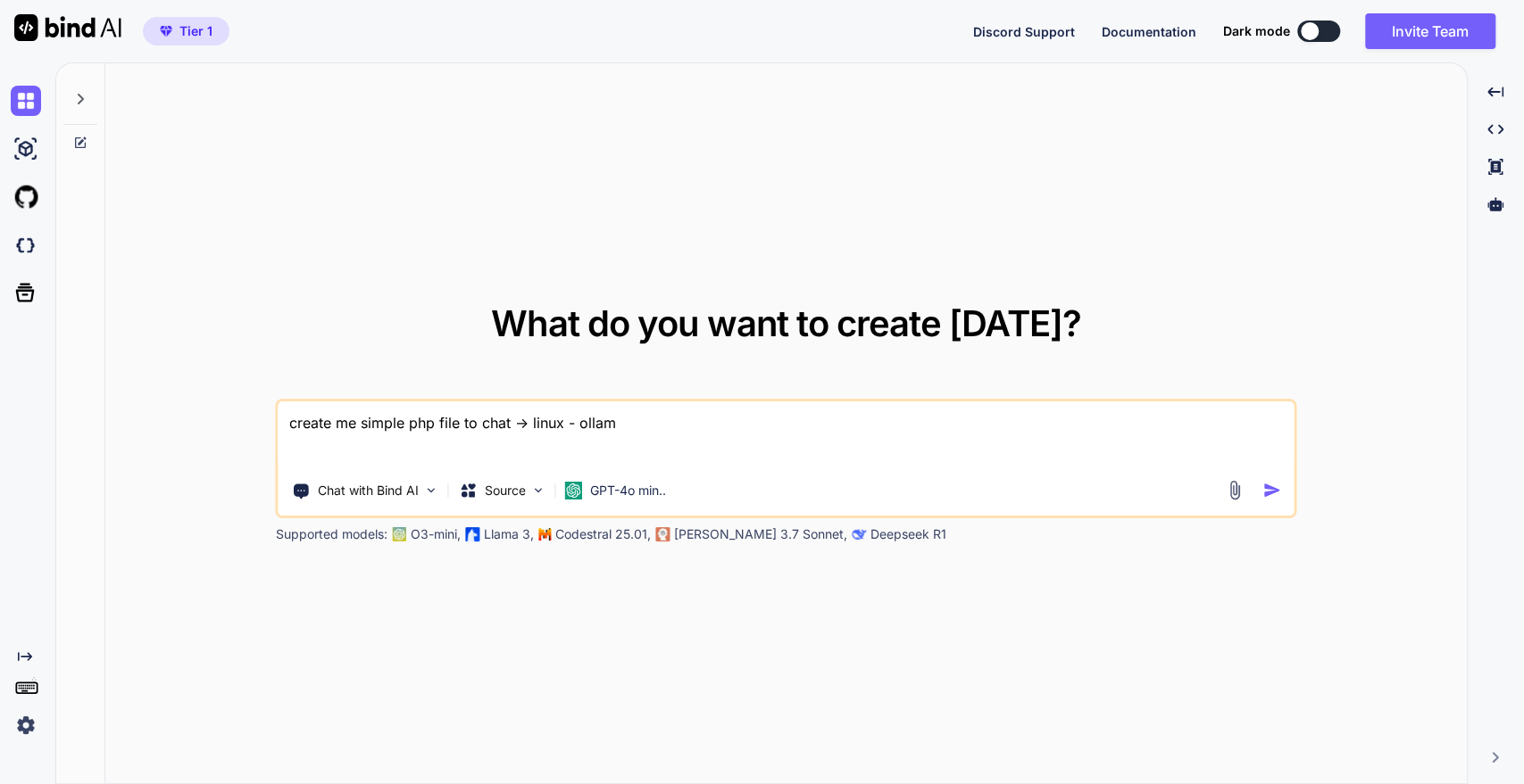
type textarea "create me simple php file to chat -> linux - ollama"
type textarea "x"
type textarea "create me simple php file to chat -> linux - ollama"
type textarea "x"
paste textarea "Ollama + TinyLlama"
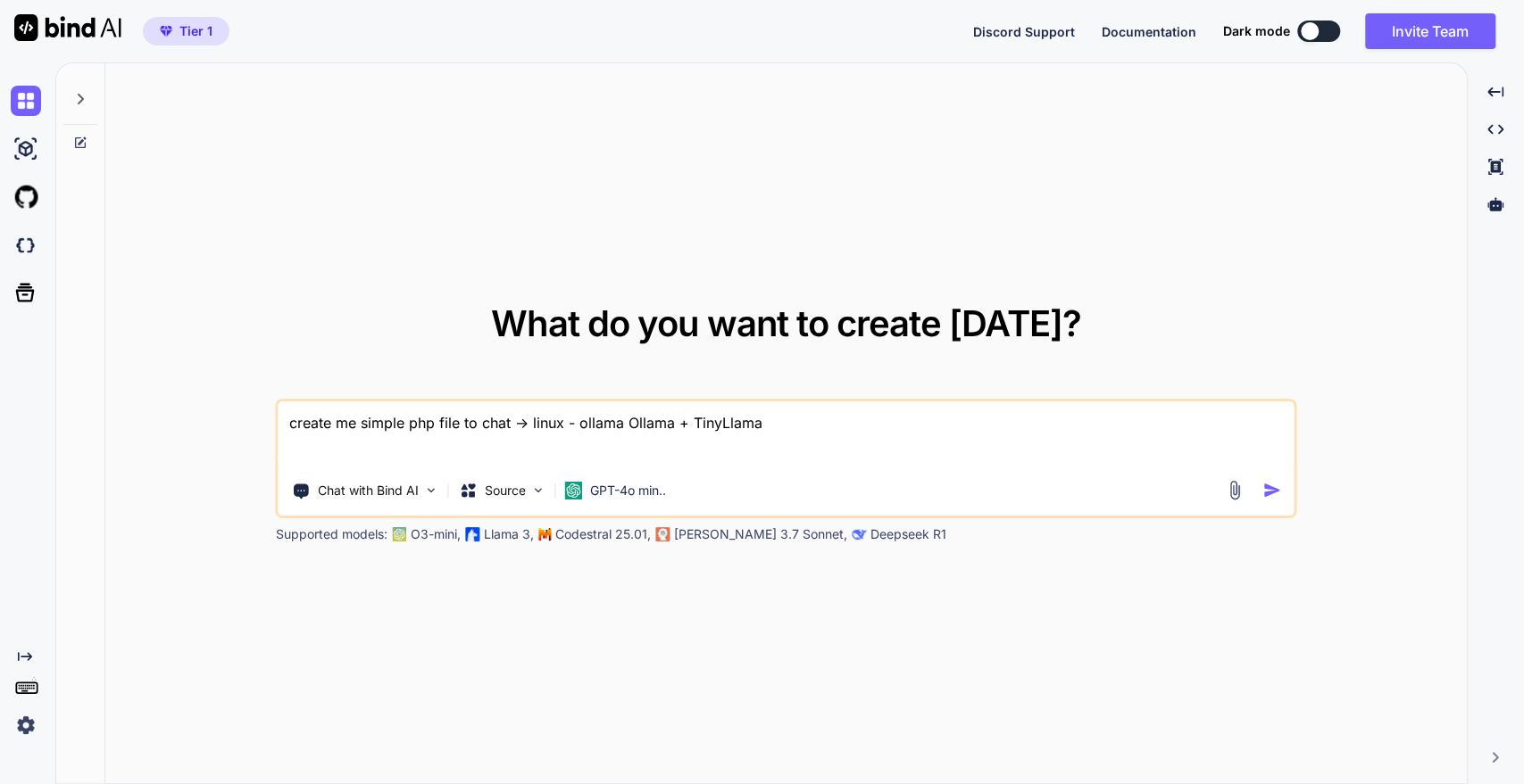
click at [615, 418] on textarea "create me simple php file to chat -> linux - ollama Ollama + TinyLlama" at bounding box center [785, 435] width 1015 height 66
type textarea "create me simple php file to chat -> linux - Ollama + TinyLlama"
click at [1273, 490] on img "button" at bounding box center [1271, 490] width 19 height 19
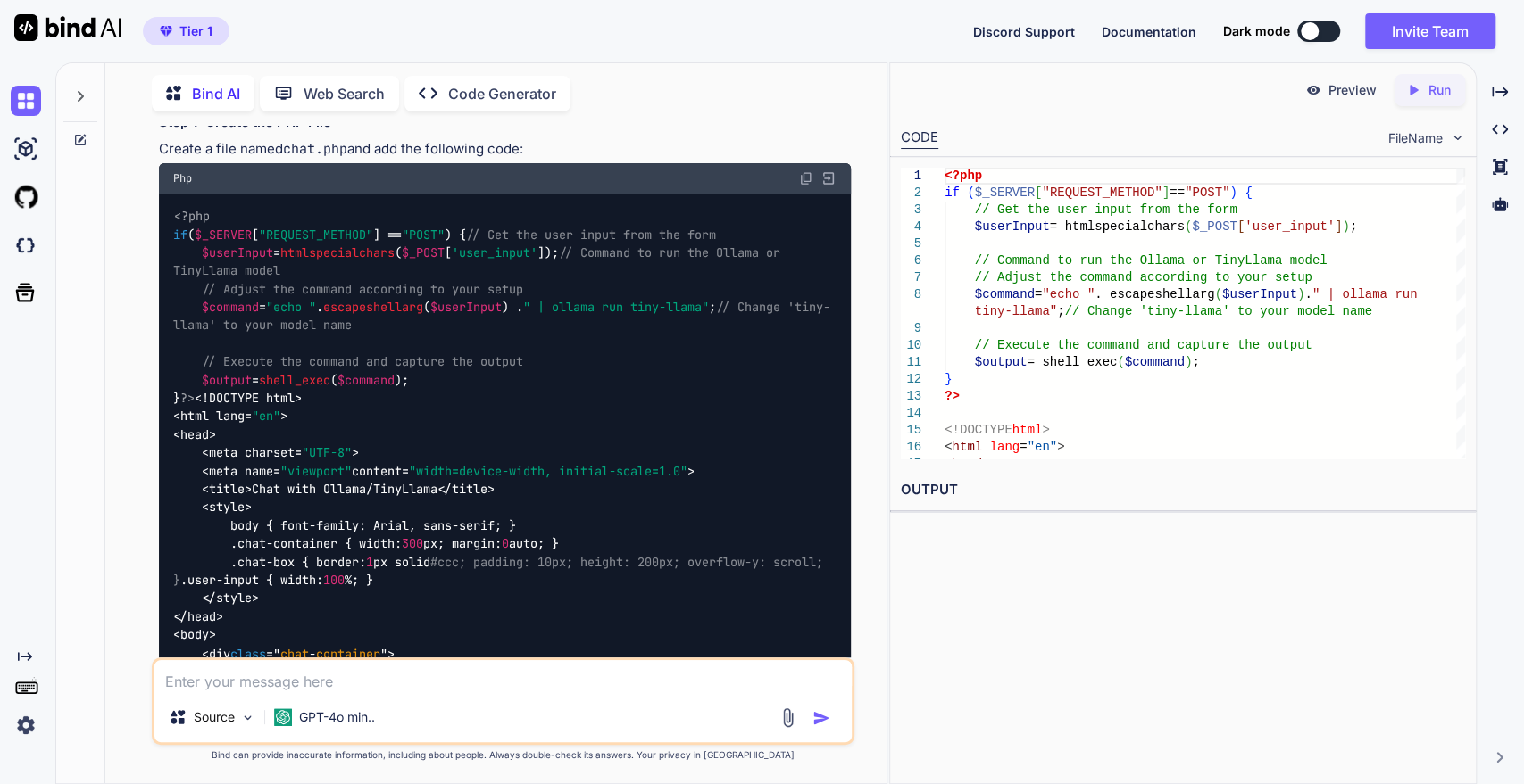
scroll to position [170, 0]
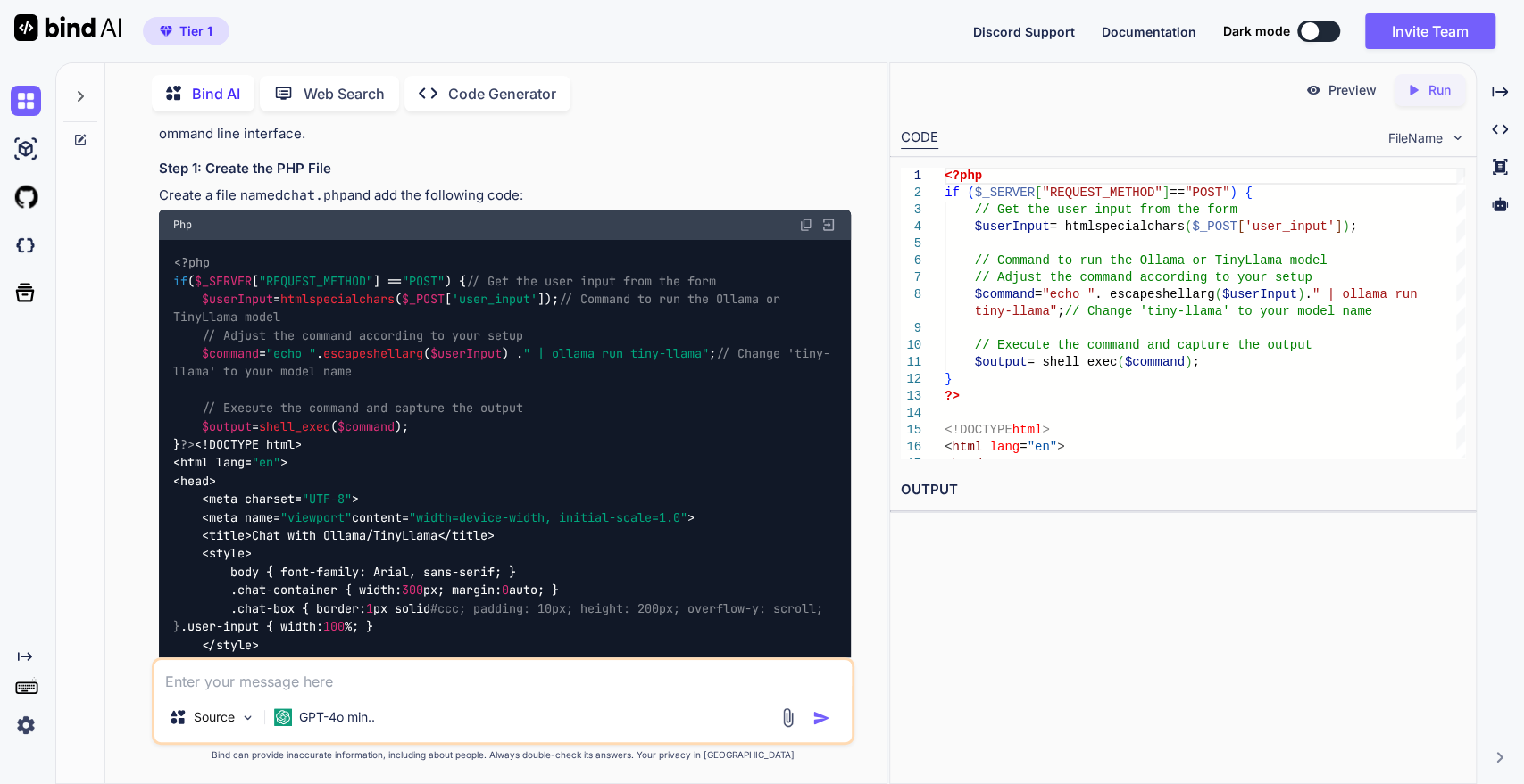
click at [806, 229] on img at bounding box center [806, 225] width 15 height 15
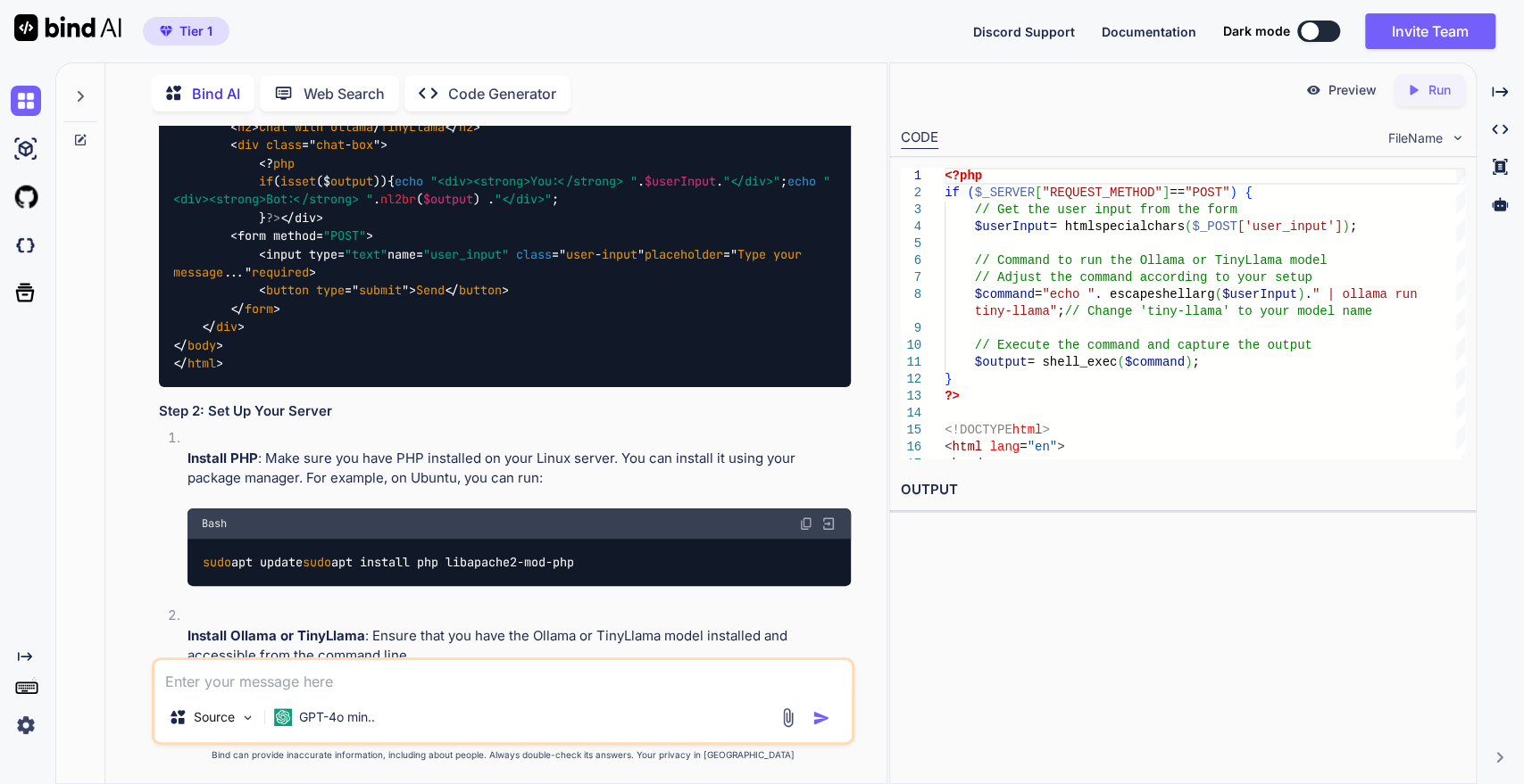
scroll to position [765, 0]
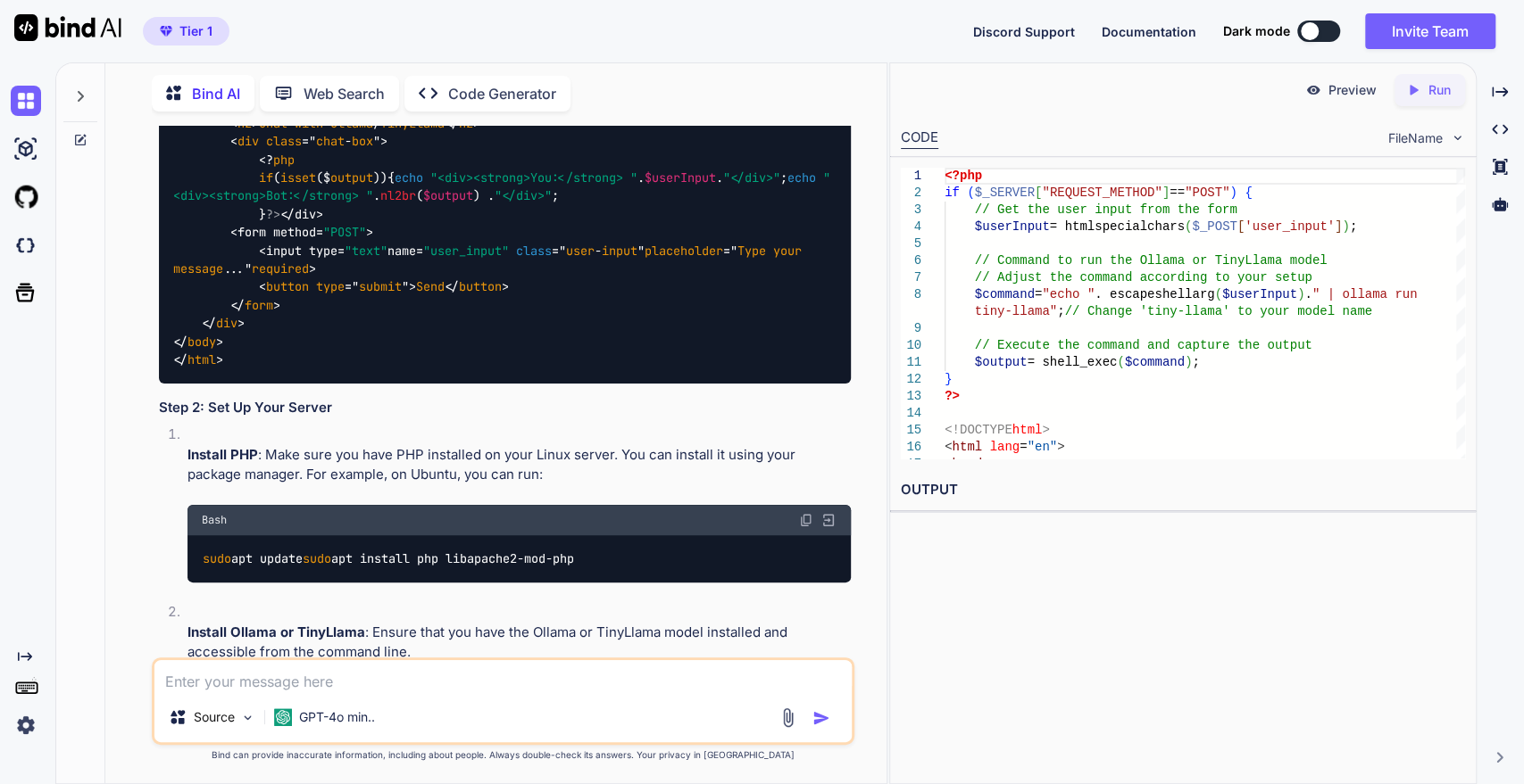
click at [182, 680] on textarea at bounding box center [503, 676] width 698 height 32
paste textarea "Call to undefined function shell_exec()"
type textarea "it's joomla 5 -> Call to undefined function shell_exec()"
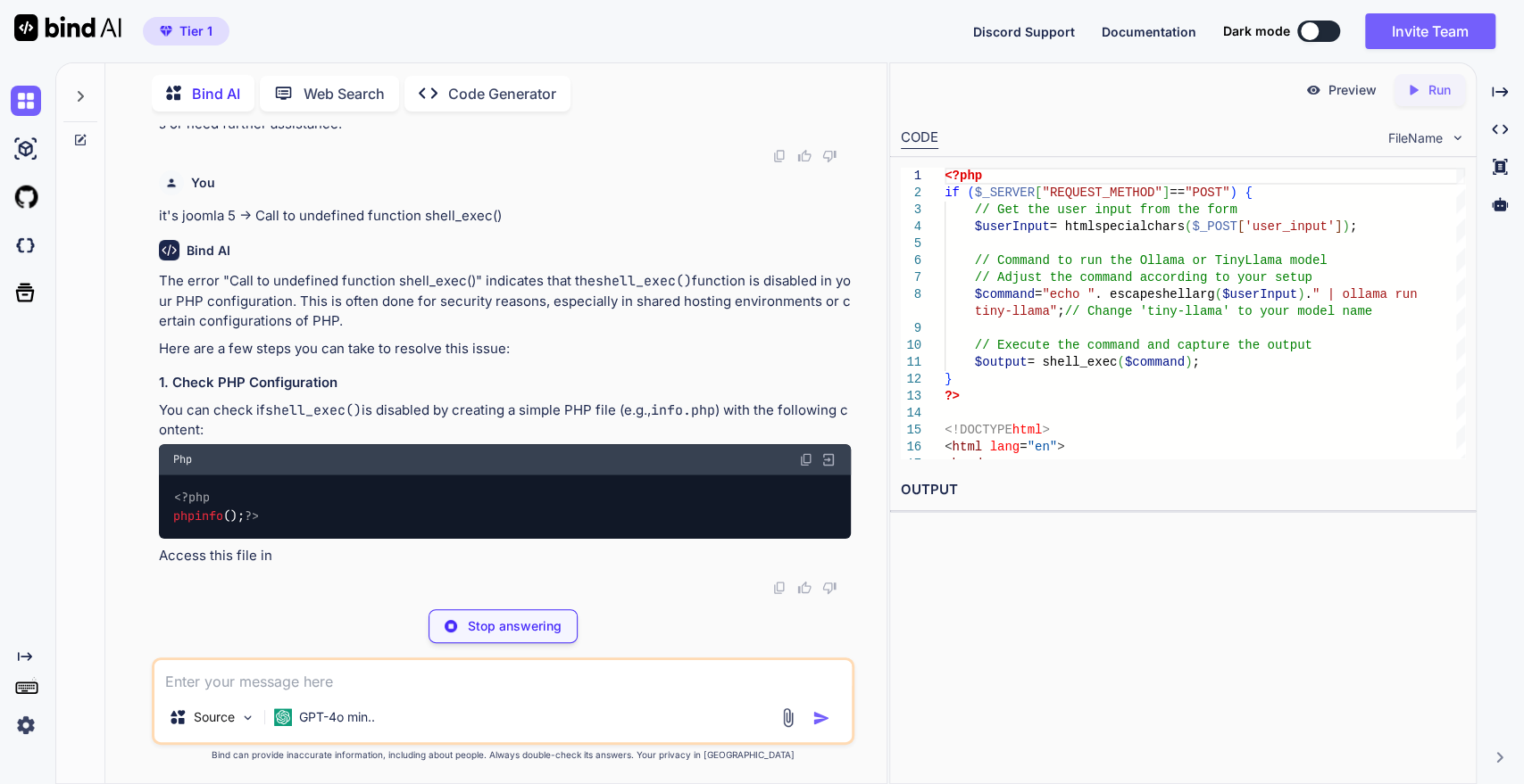
scroll to position [1943, 0]
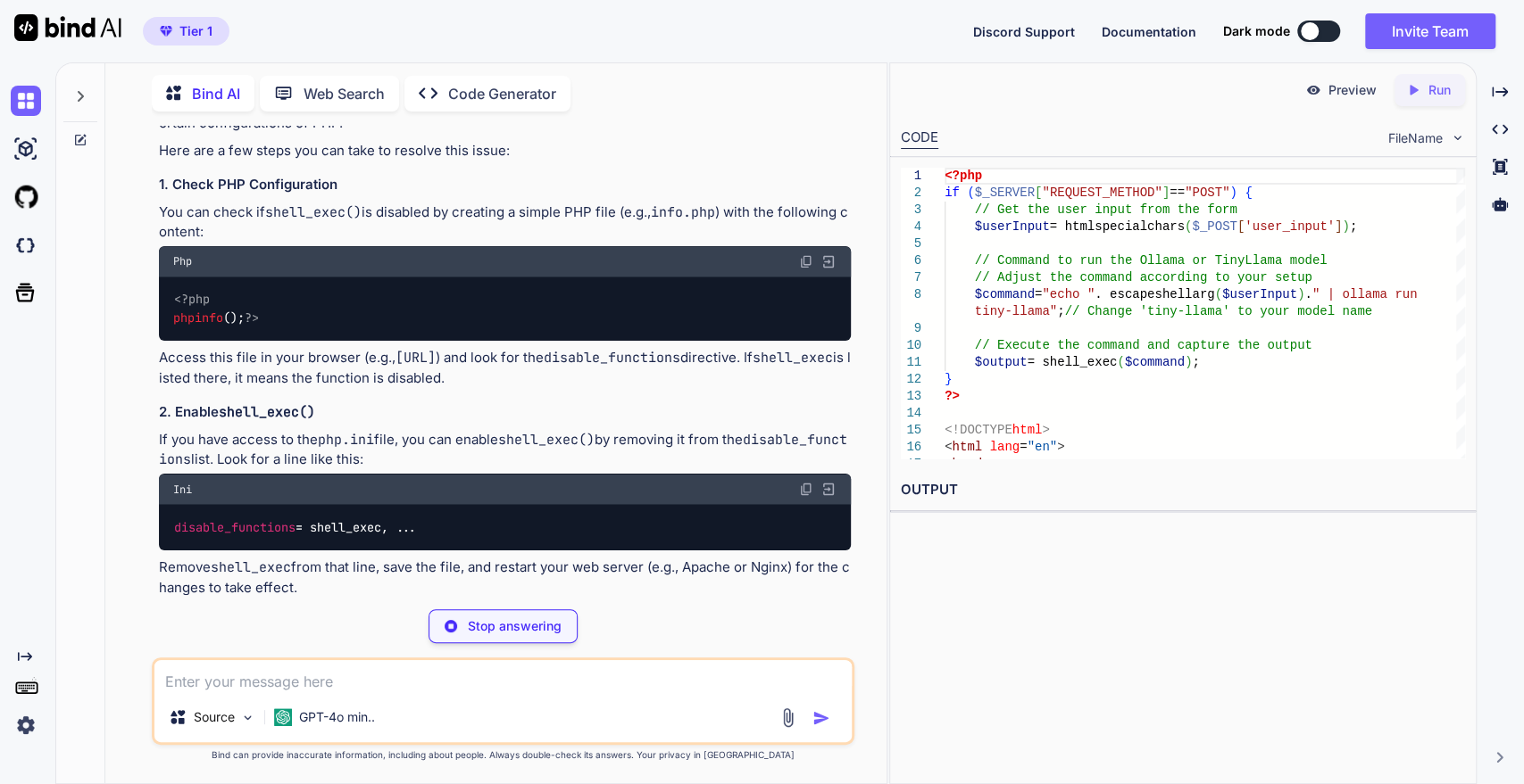
click at [202, 308] on span "<?php" at bounding box center [192, 300] width 36 height 16
drag, startPoint x: 202, startPoint y: 477, endPoint x: 199, endPoint y: 517, distance: 40.1
click at [199, 342] on div "<?php phpinfo (); ?>" at bounding box center [505, 308] width 693 height 65
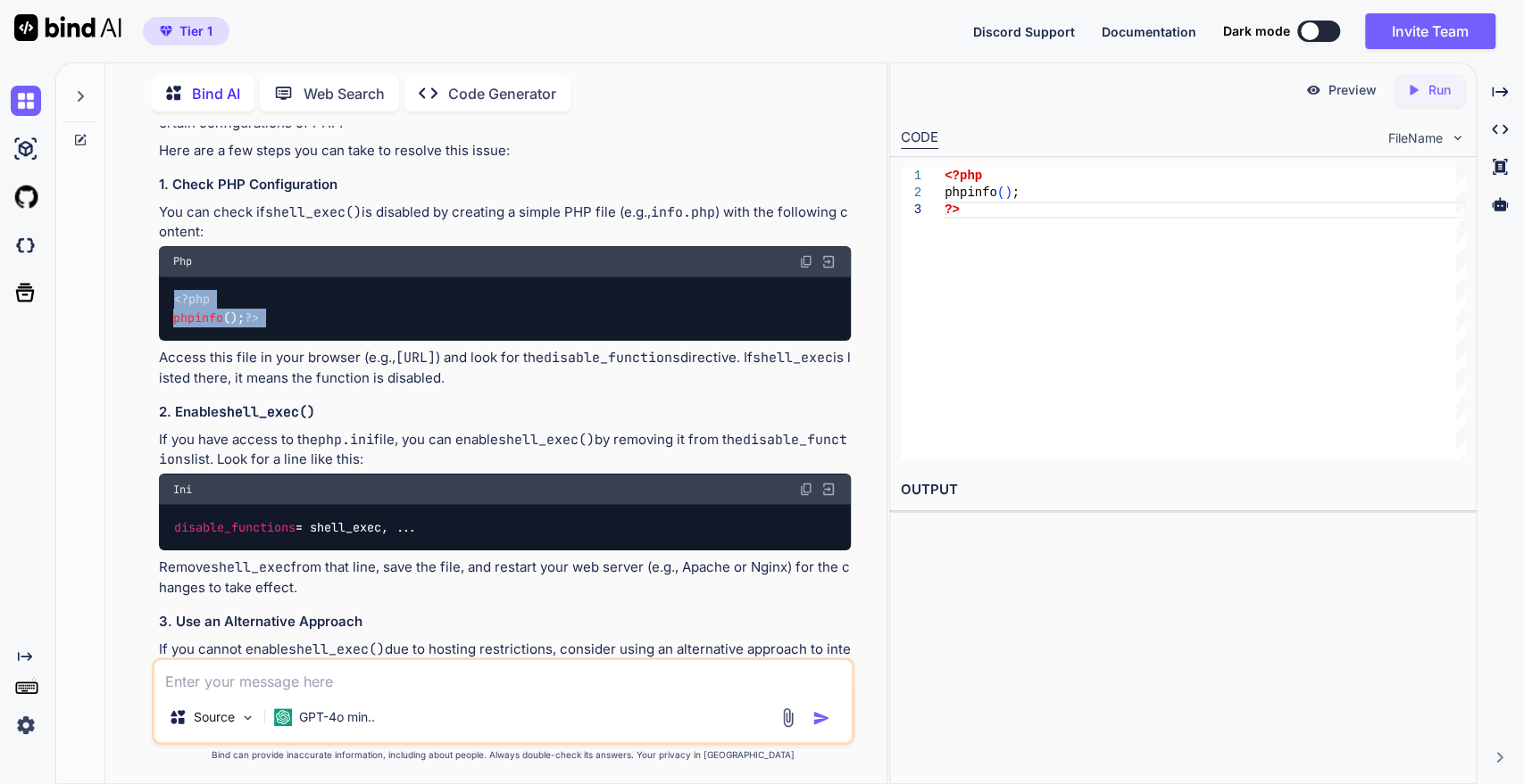
copy div "<?php phpinfo (); ?>"
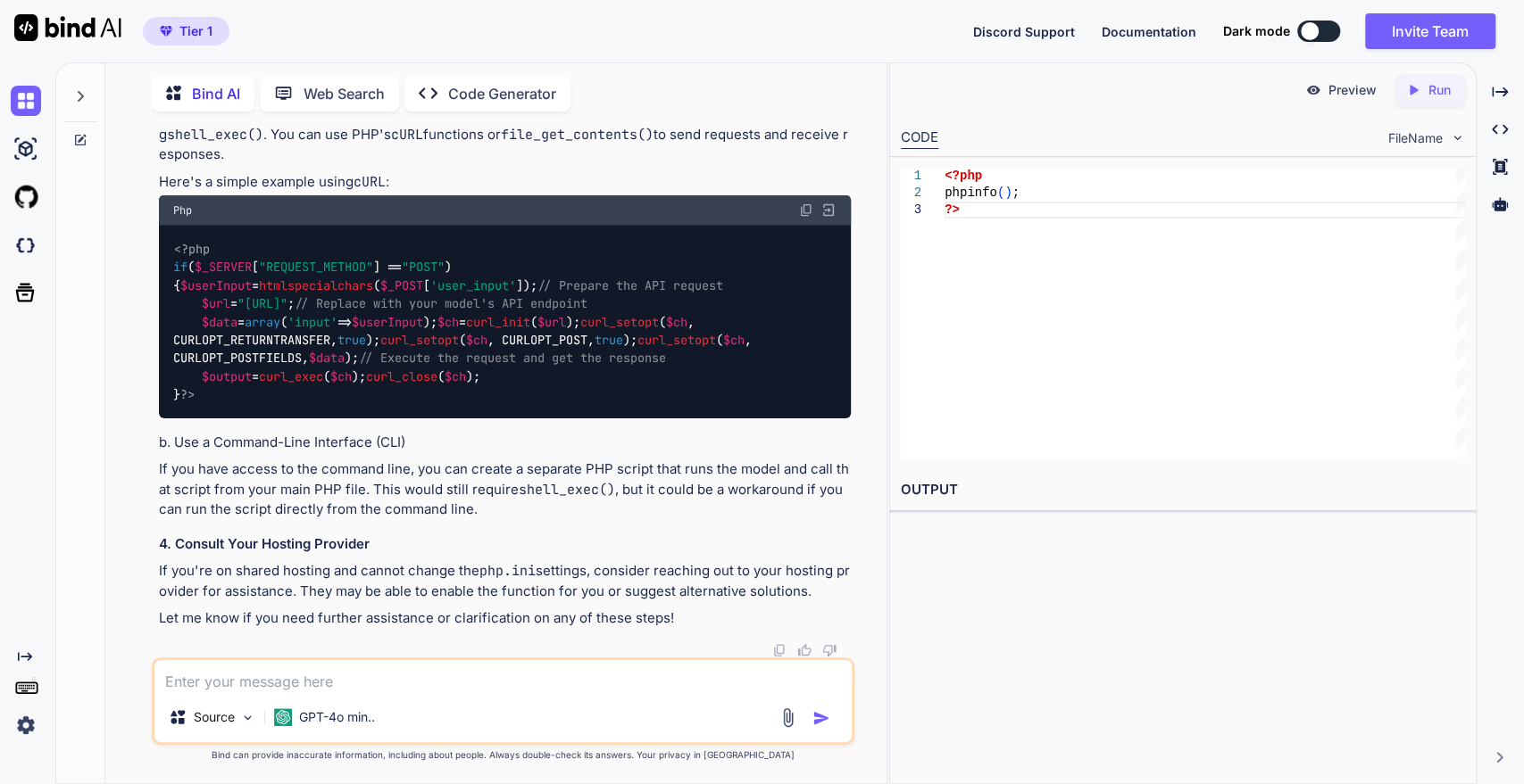
scroll to position [2736, 0]
click at [803, 218] on img at bounding box center [806, 211] width 15 height 15
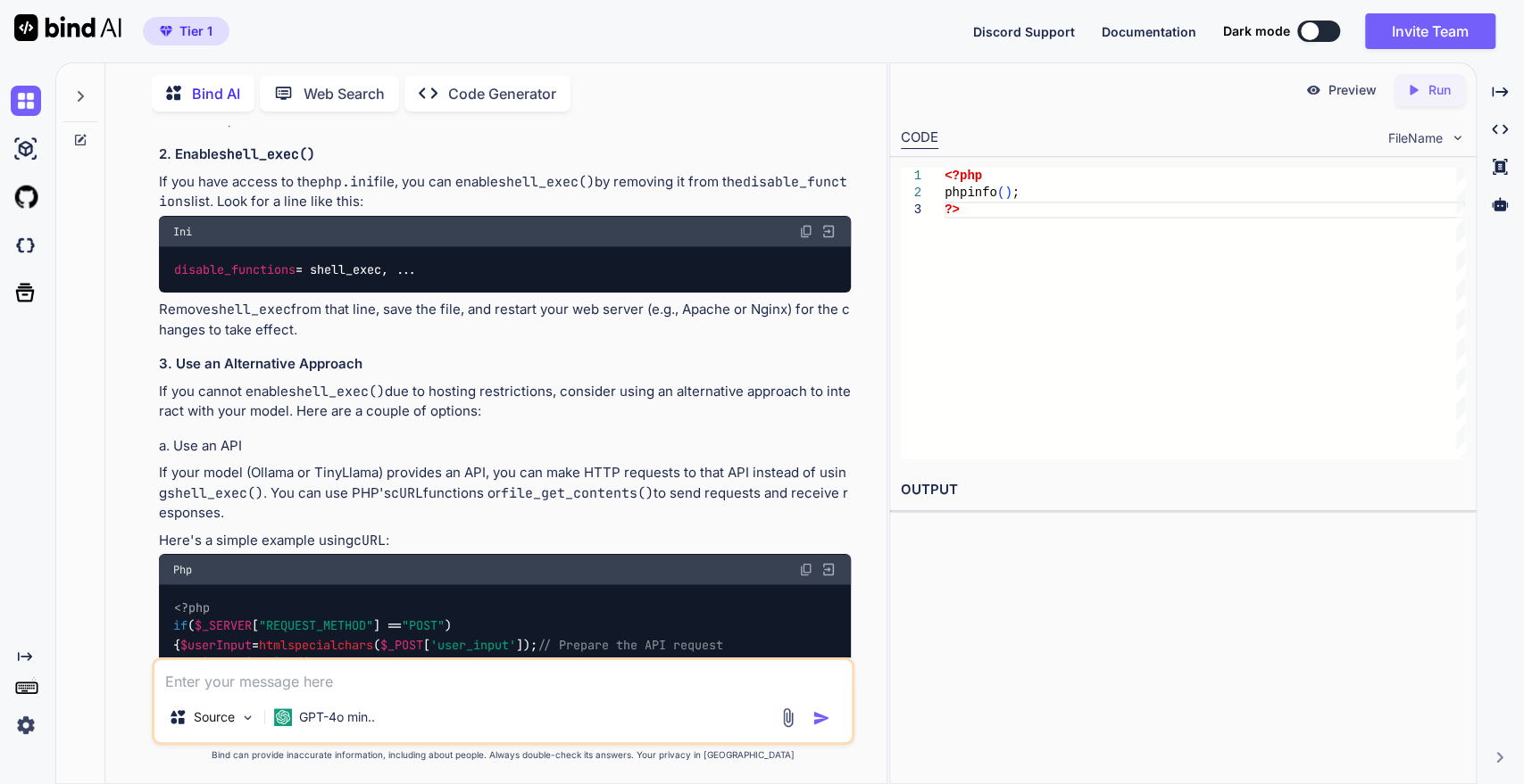
scroll to position [2129, 0]
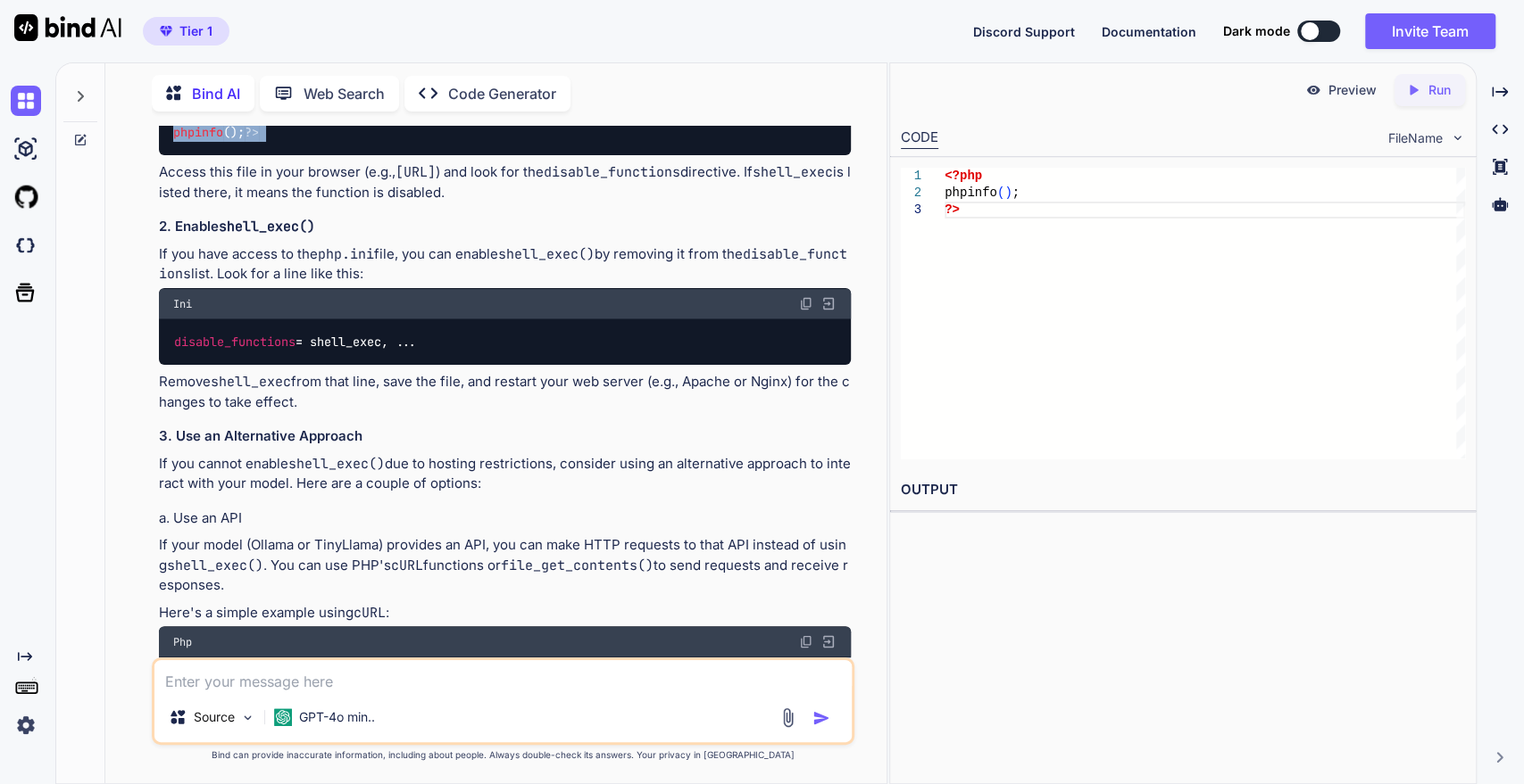
click at [204, 365] on div "disable_functions = shell_exec, ..." at bounding box center [505, 341] width 693 height 46
drag, startPoint x: 171, startPoint y: 543, endPoint x: 300, endPoint y: 555, distance: 129.6
click at [300, 365] on div "disable_functions = shell_exec, ..." at bounding box center [505, 341] width 693 height 46
copy span "disable_functions"
drag, startPoint x: 320, startPoint y: 541, endPoint x: 394, endPoint y: 540, distance: 74.0
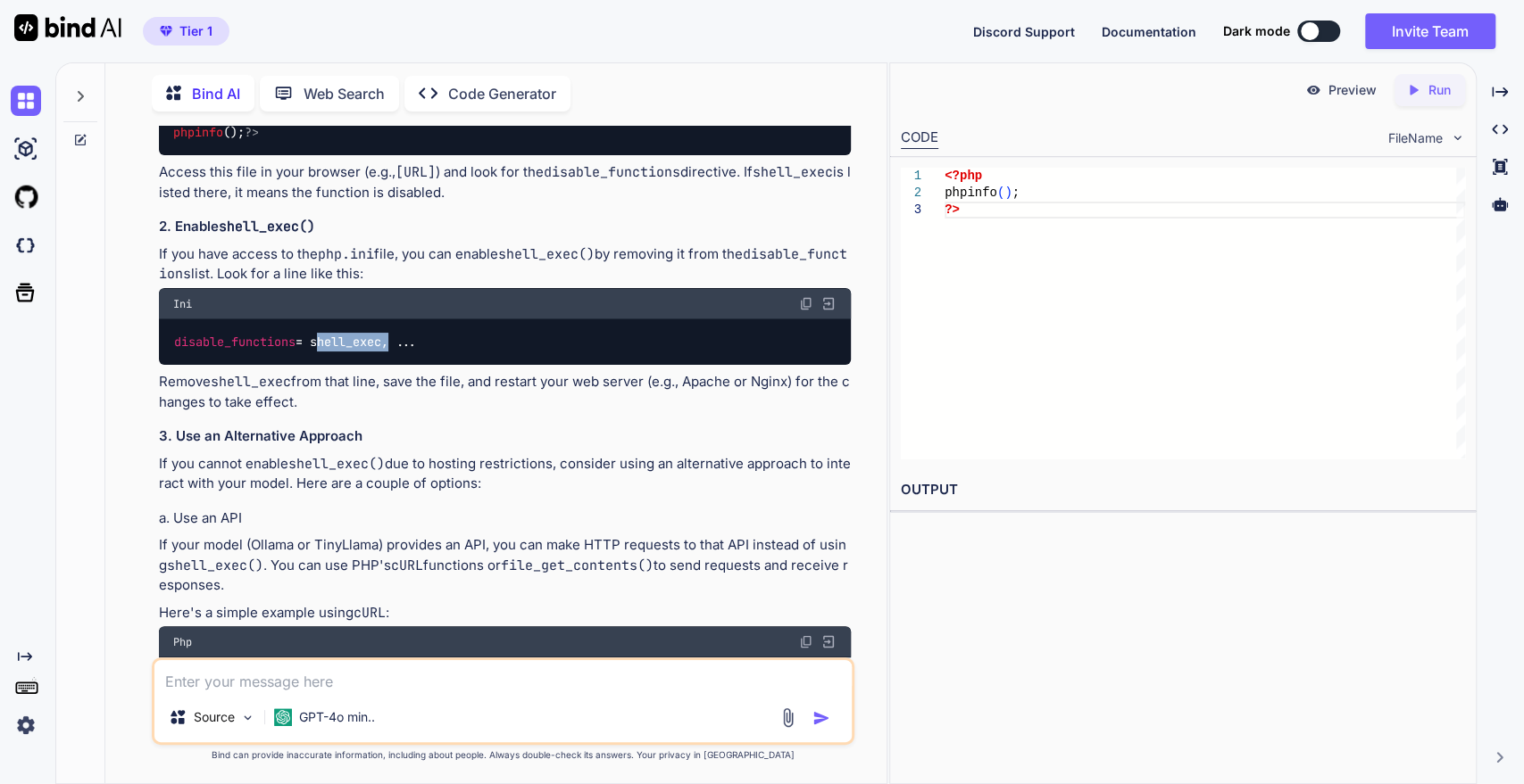
click at [394, 352] on code "disable_functions = shell_exec, ..." at bounding box center [295, 342] width 245 height 19
copy code "shell_exec"
paste textarea "disable_functions exec,passthru,shell_exec,system exec,passthru,shell_exec,syst…"
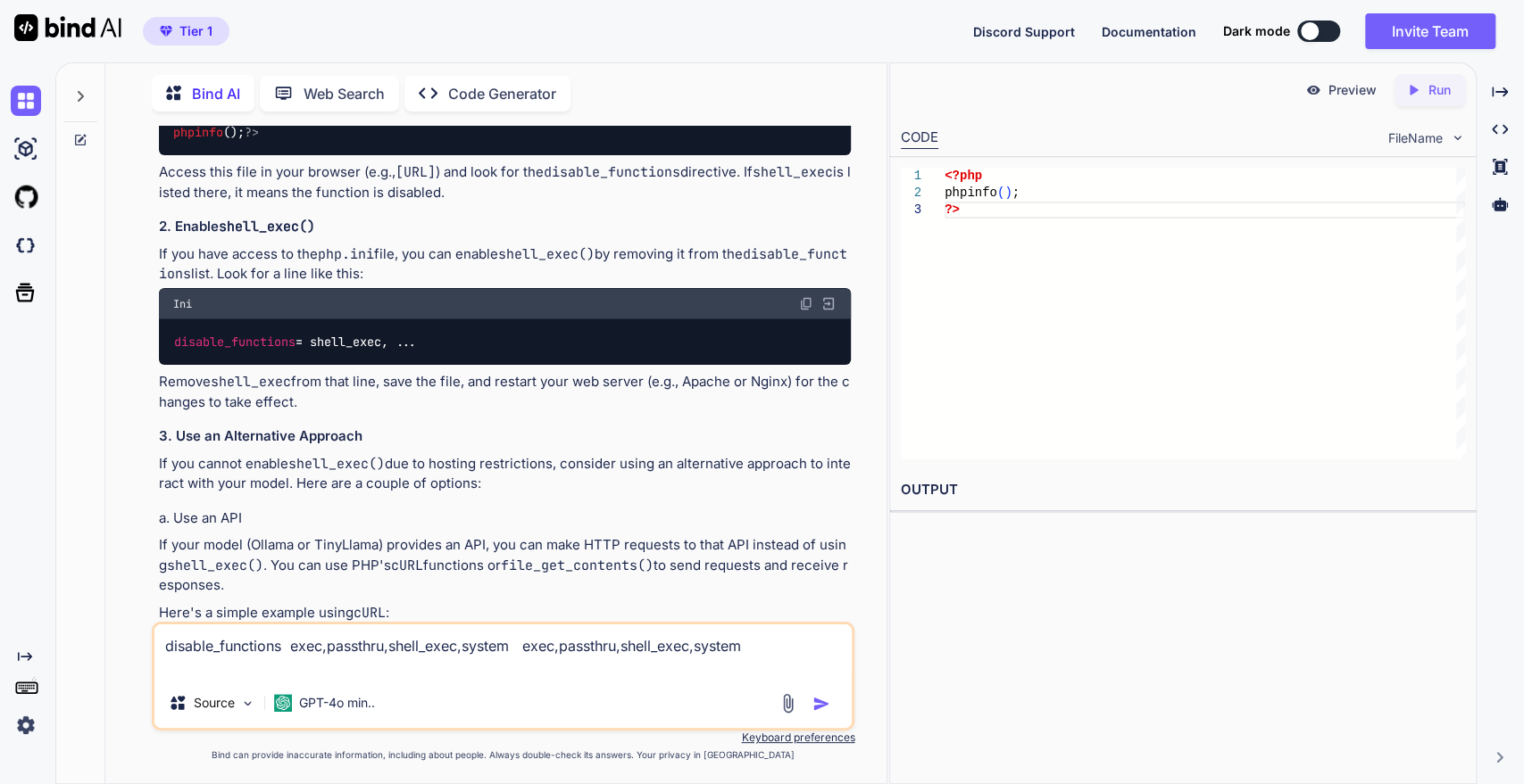
type textarea "disable_functions exec,passthru,shell_exec,system exec,passthru,shell_exec,syst…"
drag, startPoint x: 278, startPoint y: 391, endPoint x: 358, endPoint y: 394, distance: 80.1
click at [358, 202] on p "Access this file in your browser (e.g., [URL] ) and look for the disable_functi…" at bounding box center [505, 182] width 693 height 40
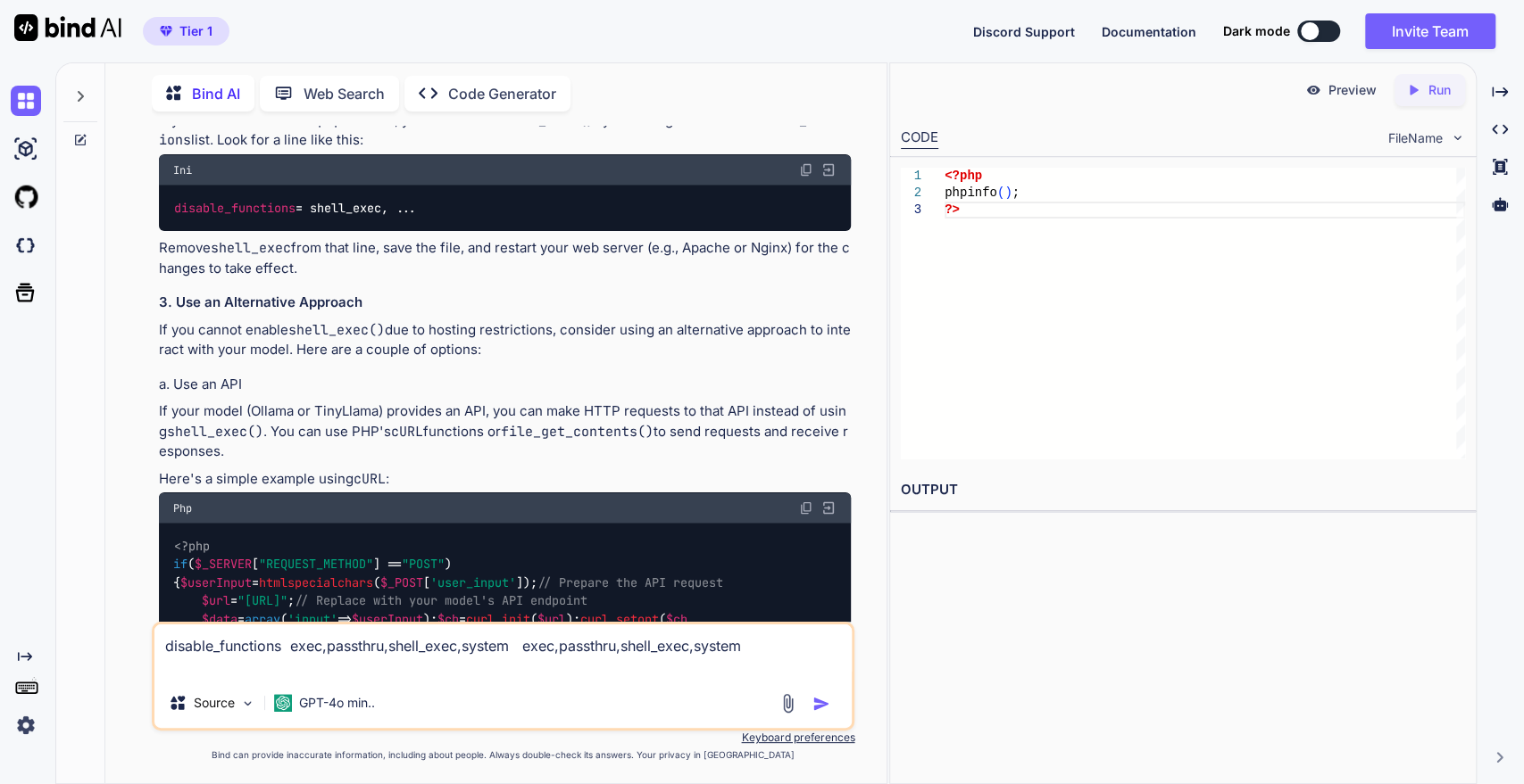
scroll to position [2525, 0]
